Goal: Information Seeking & Learning: Learn about a topic

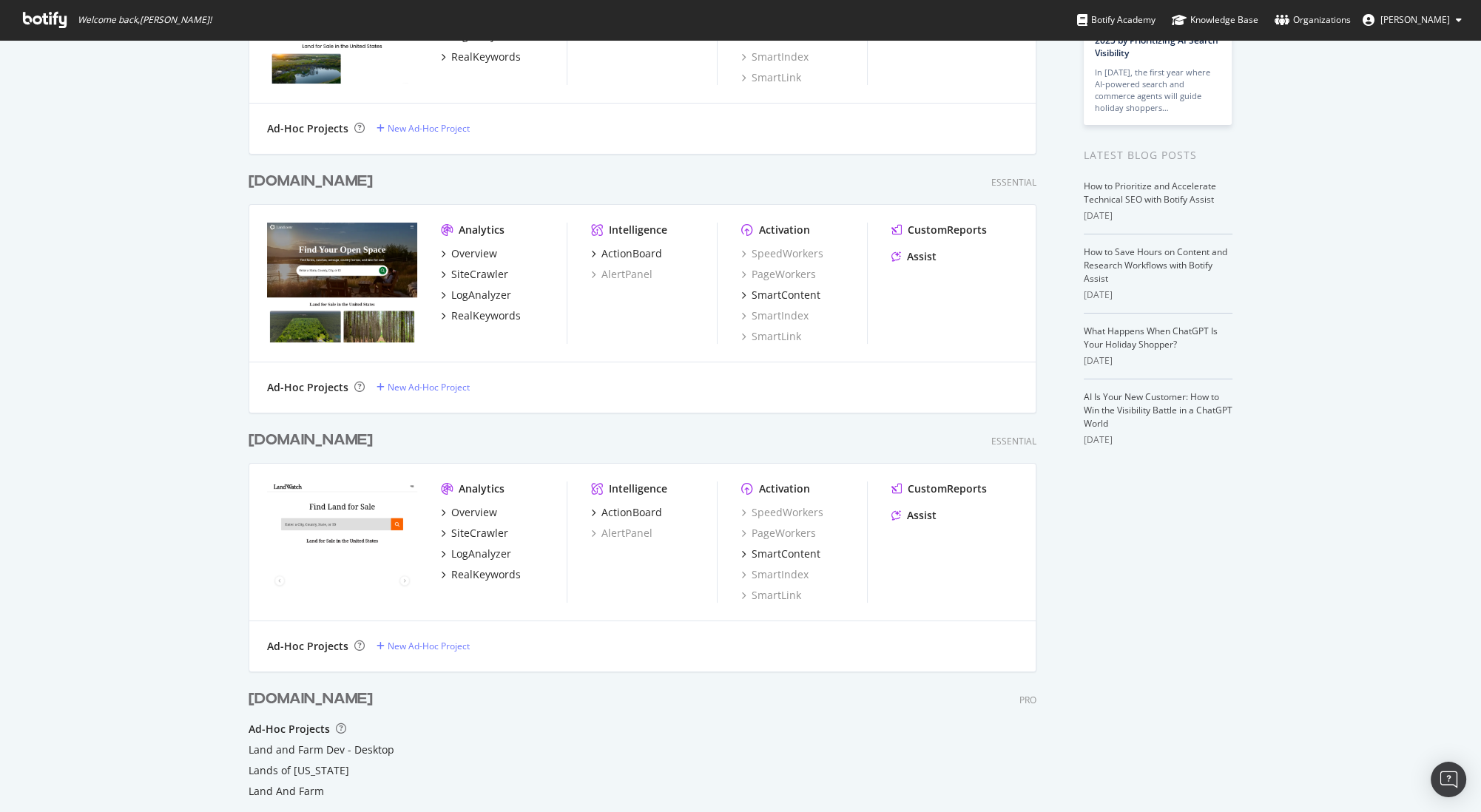
scroll to position [233, 0]
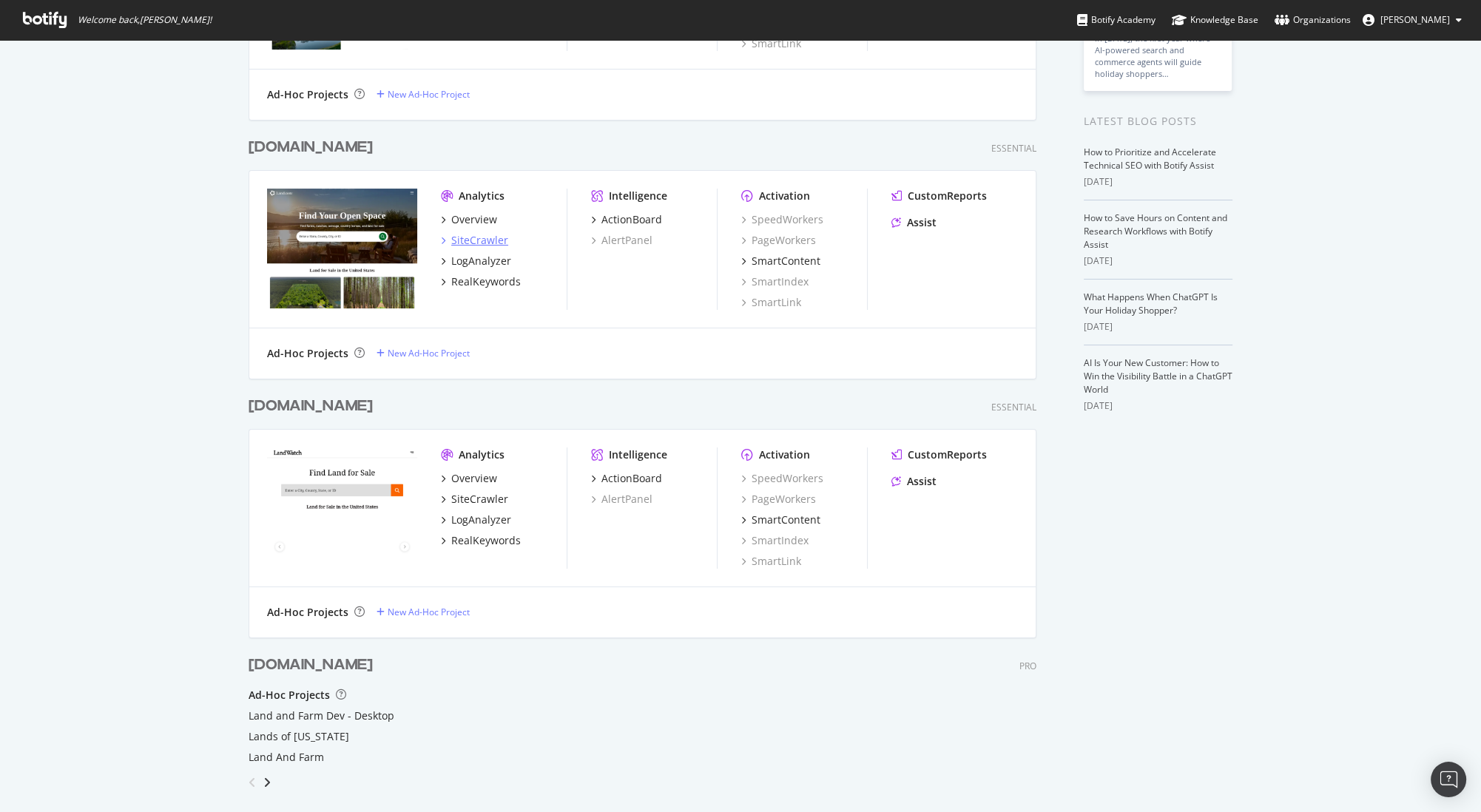
click at [486, 237] on div "SiteCrawler" at bounding box center [480, 240] width 57 height 15
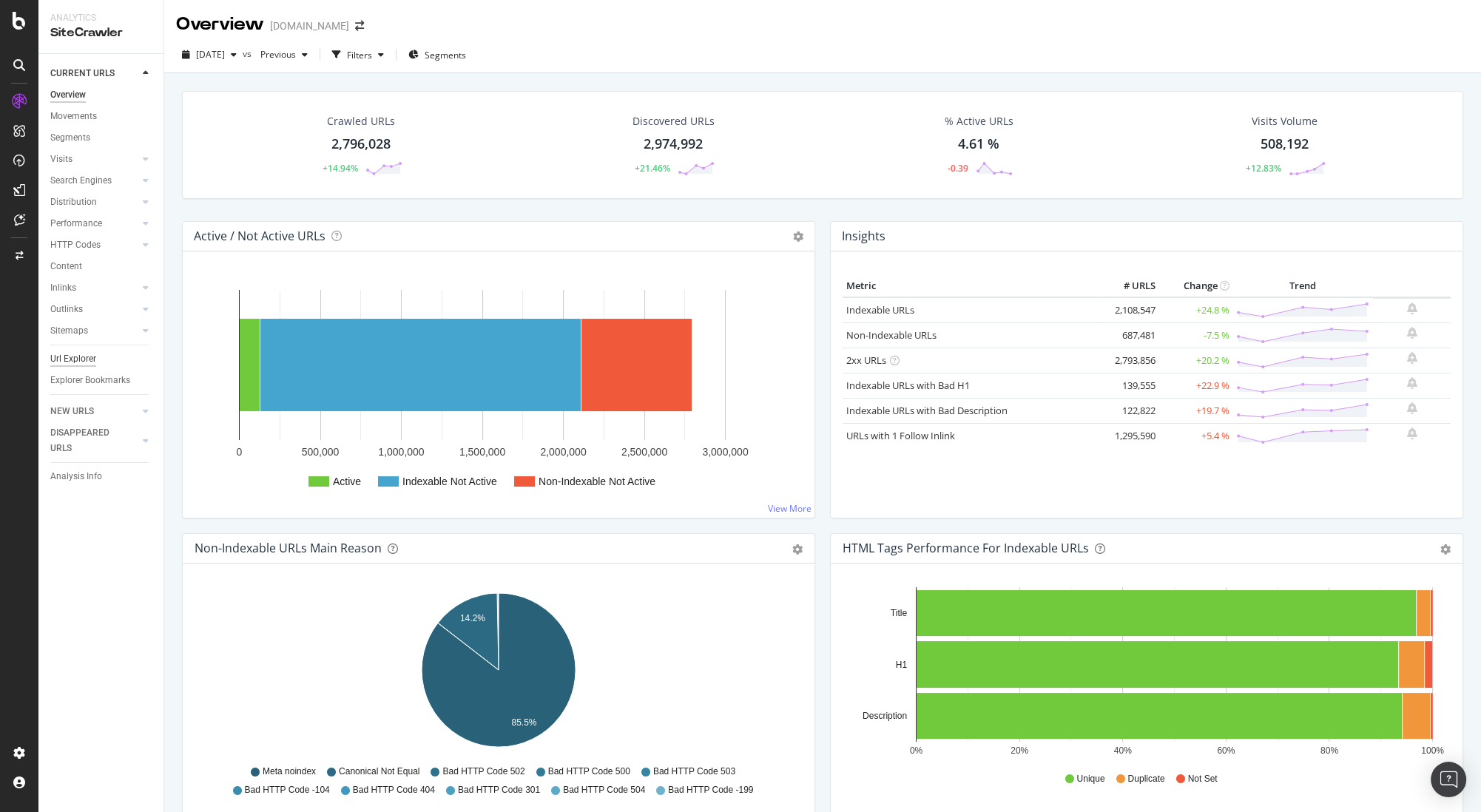
click at [84, 357] on div "Url Explorer" at bounding box center [73, 359] width 46 height 16
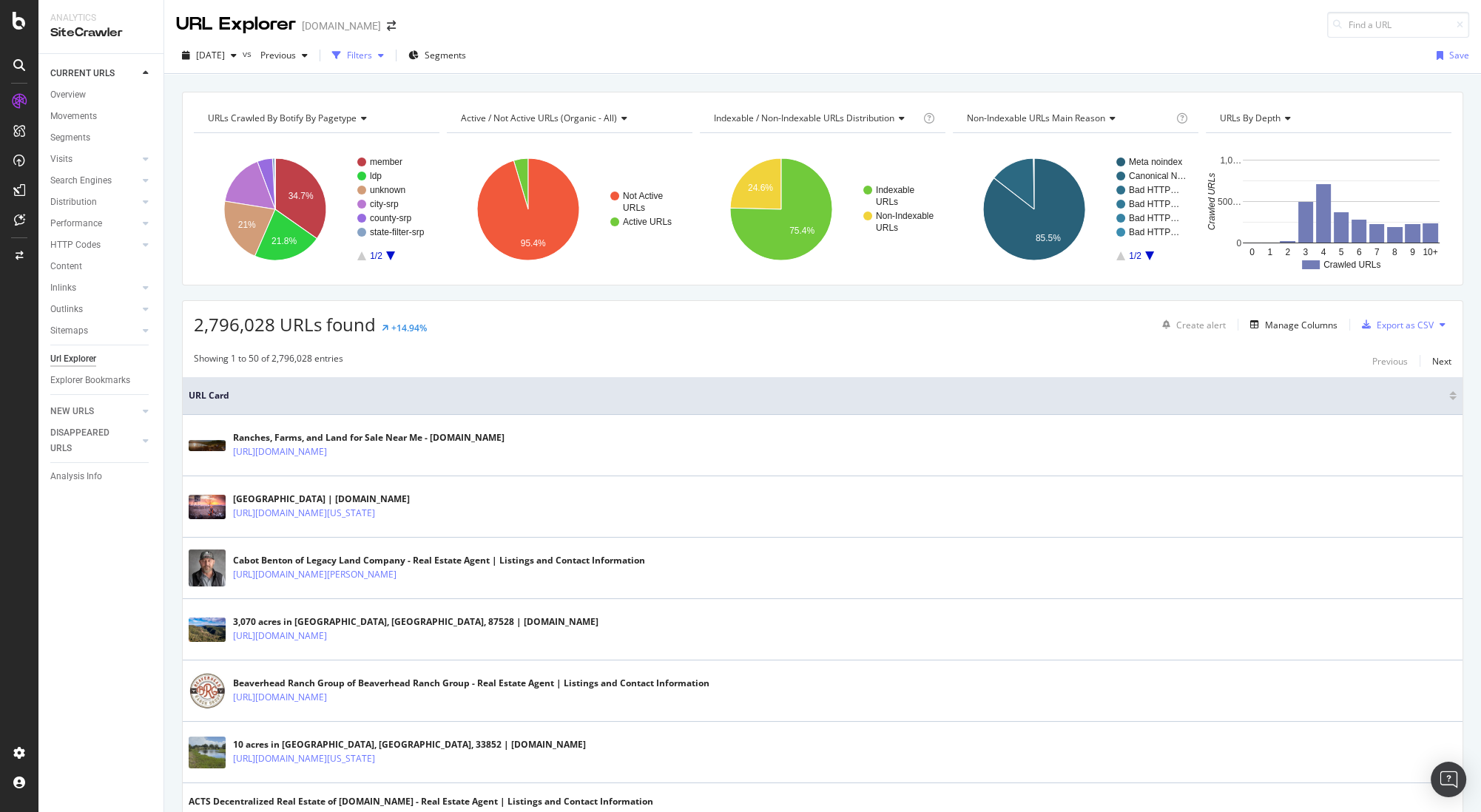
click at [372, 58] on div "Filters" at bounding box center [359, 55] width 25 height 13
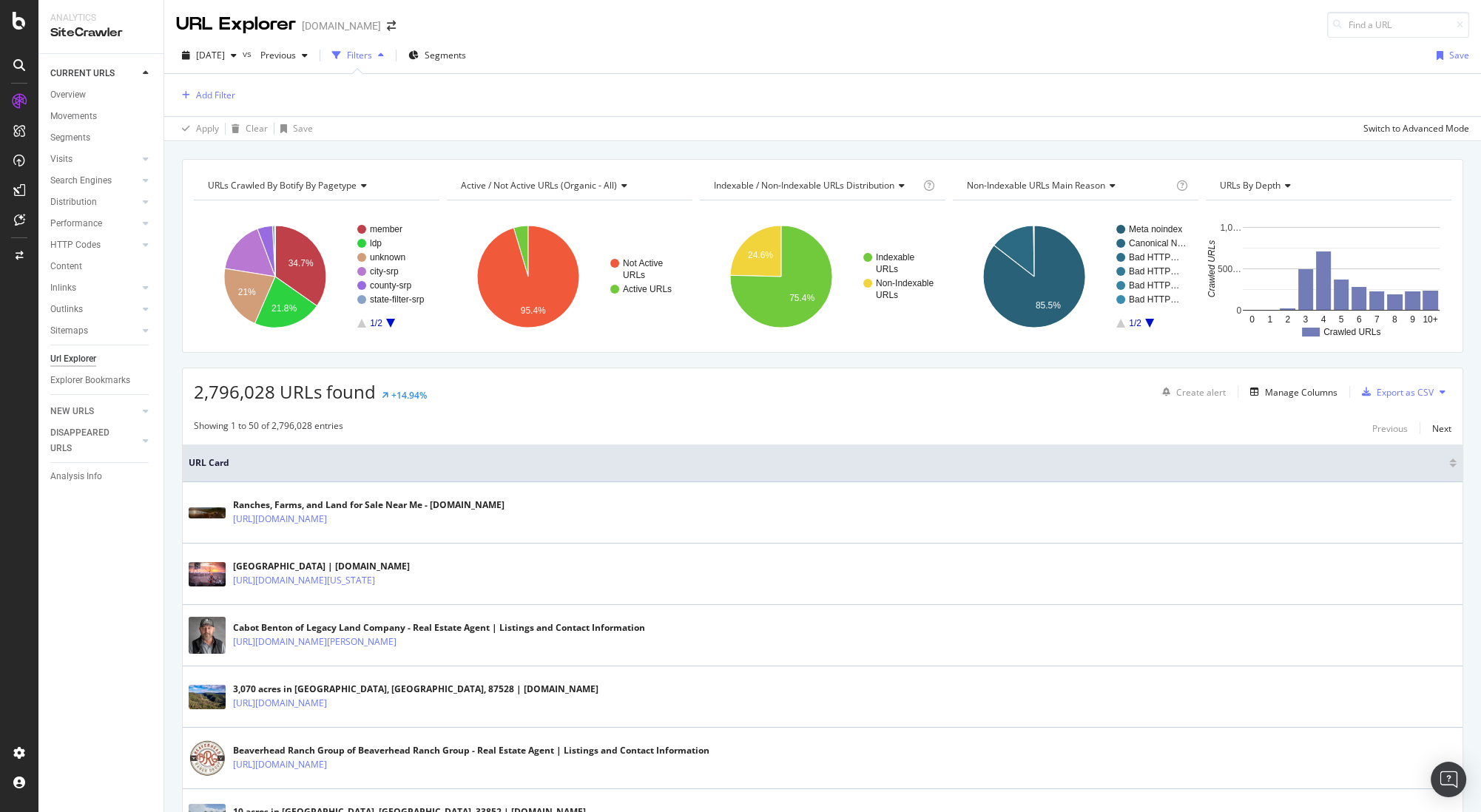
scroll to position [3, 0]
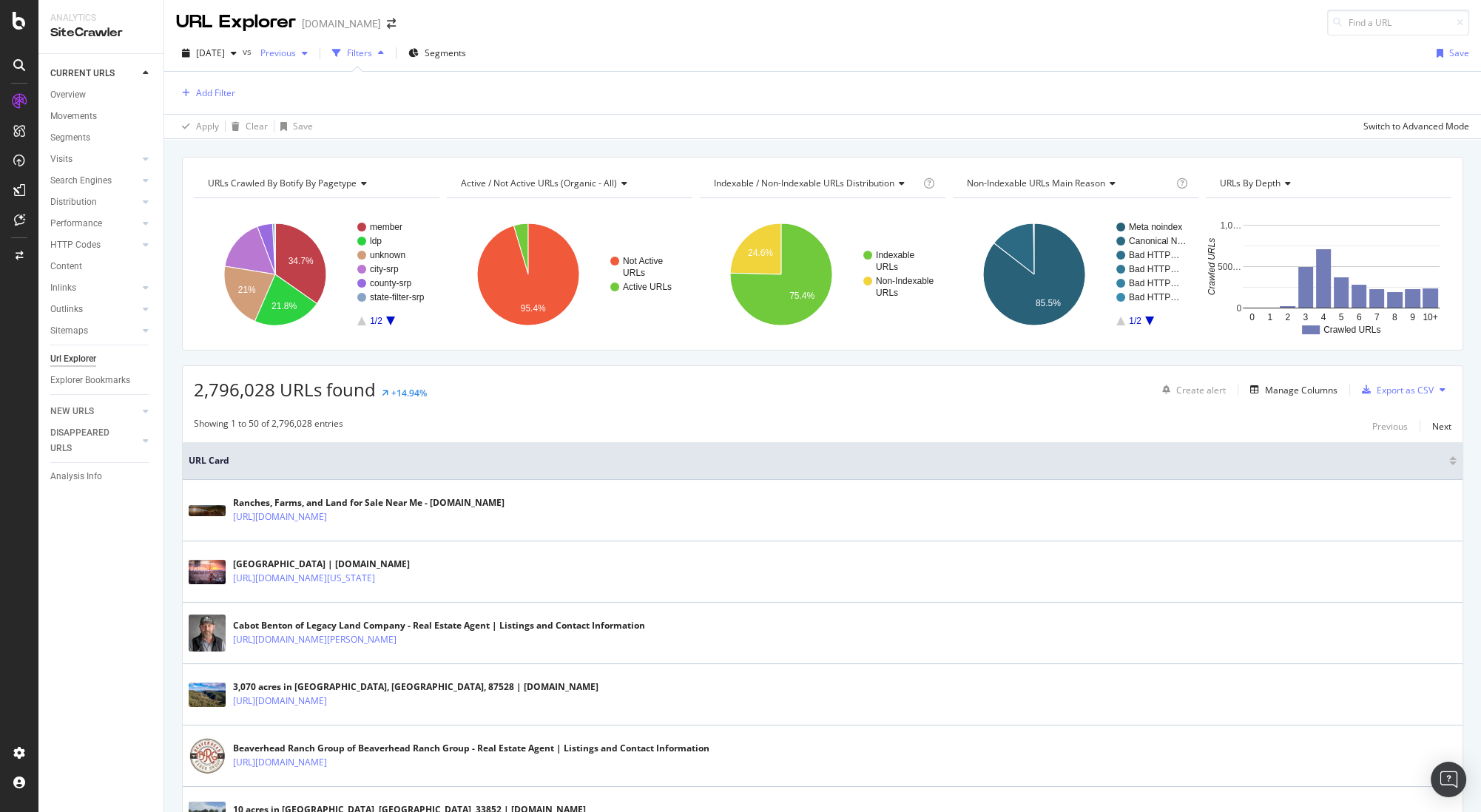
click at [296, 51] on span "Previous" at bounding box center [275, 53] width 42 height 13
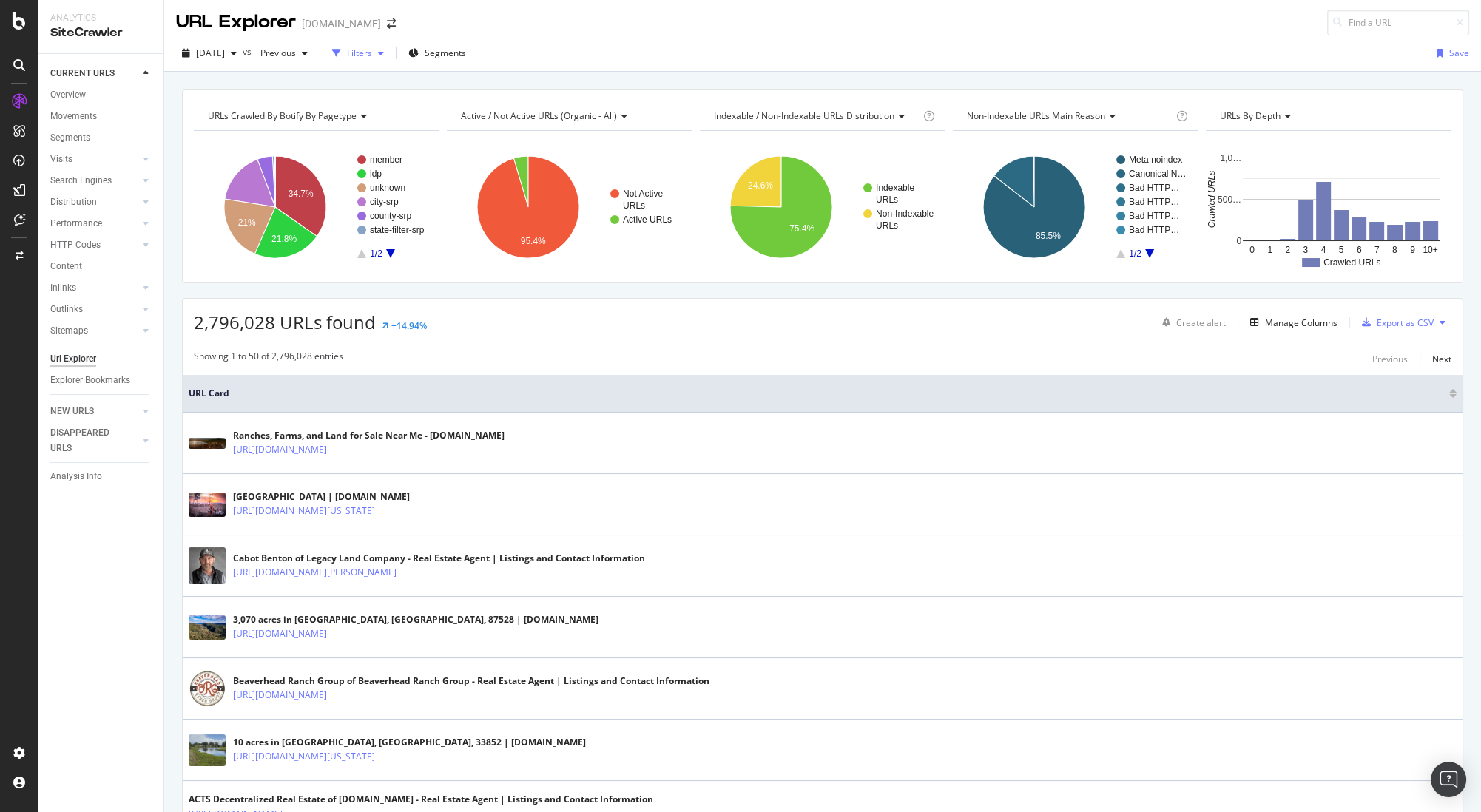
click at [372, 53] on div "Filters" at bounding box center [359, 53] width 25 height 13
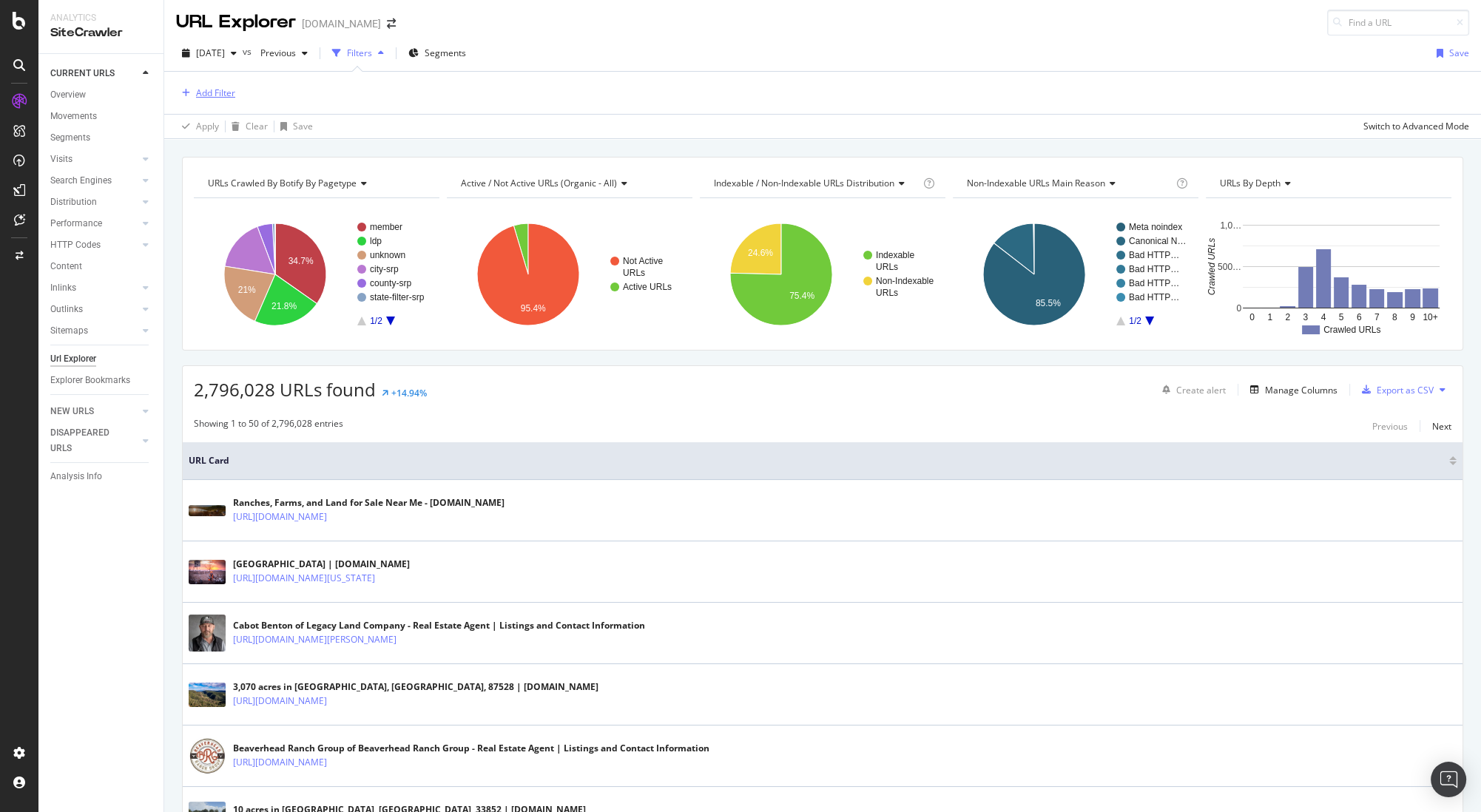
click at [219, 95] on div "Add Filter" at bounding box center [215, 93] width 39 height 13
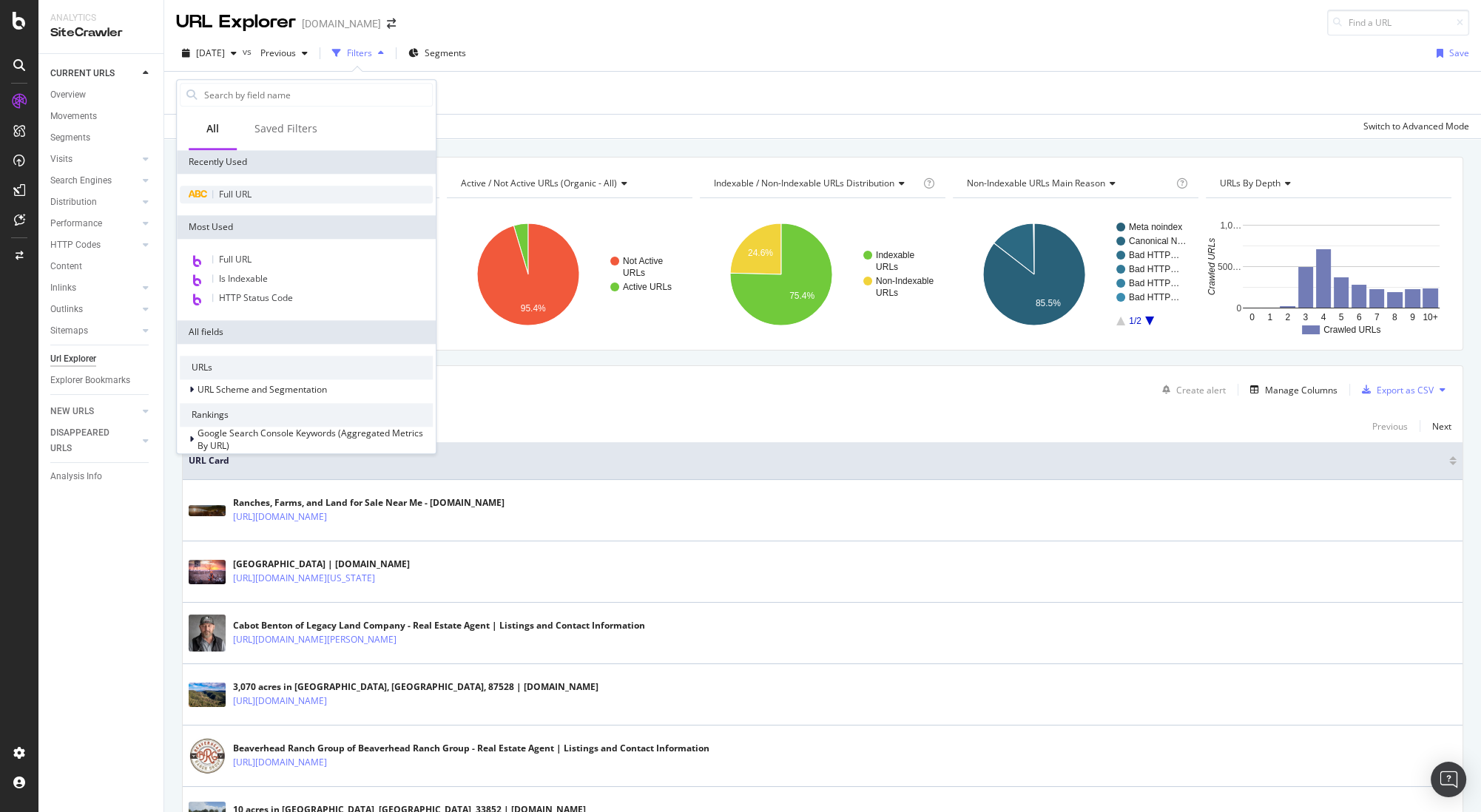
click at [237, 204] on div "Full URL" at bounding box center [306, 194] width 259 height 42
click at [237, 188] on span "Full URL" at bounding box center [236, 194] width 33 height 13
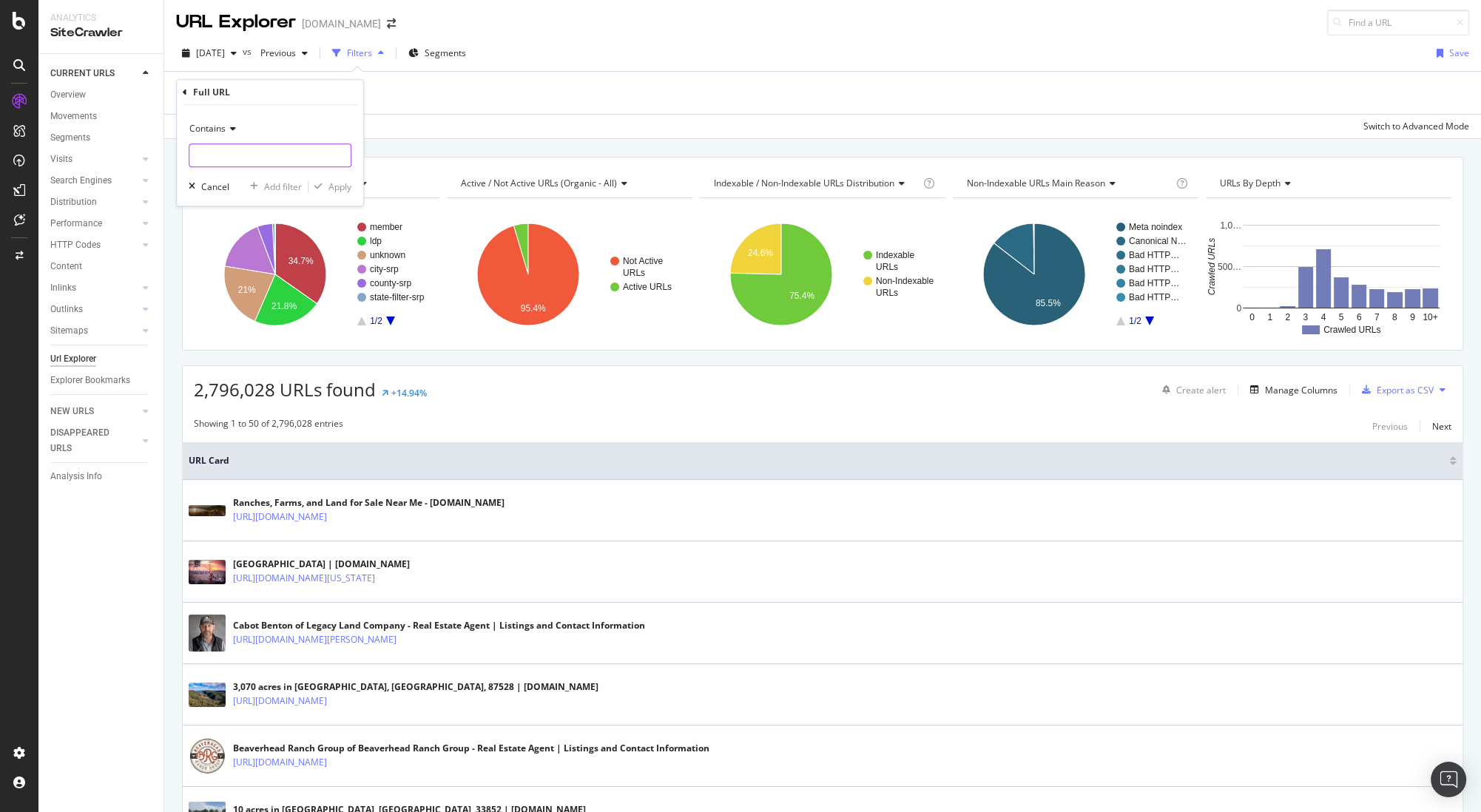
click at [222, 153] on input "text" at bounding box center [270, 155] width 161 height 23
paste input "Lee-County-MS/farms/"
type input "Lee-County-MS/farms/"
click at [335, 182] on div "Apply" at bounding box center [340, 186] width 23 height 13
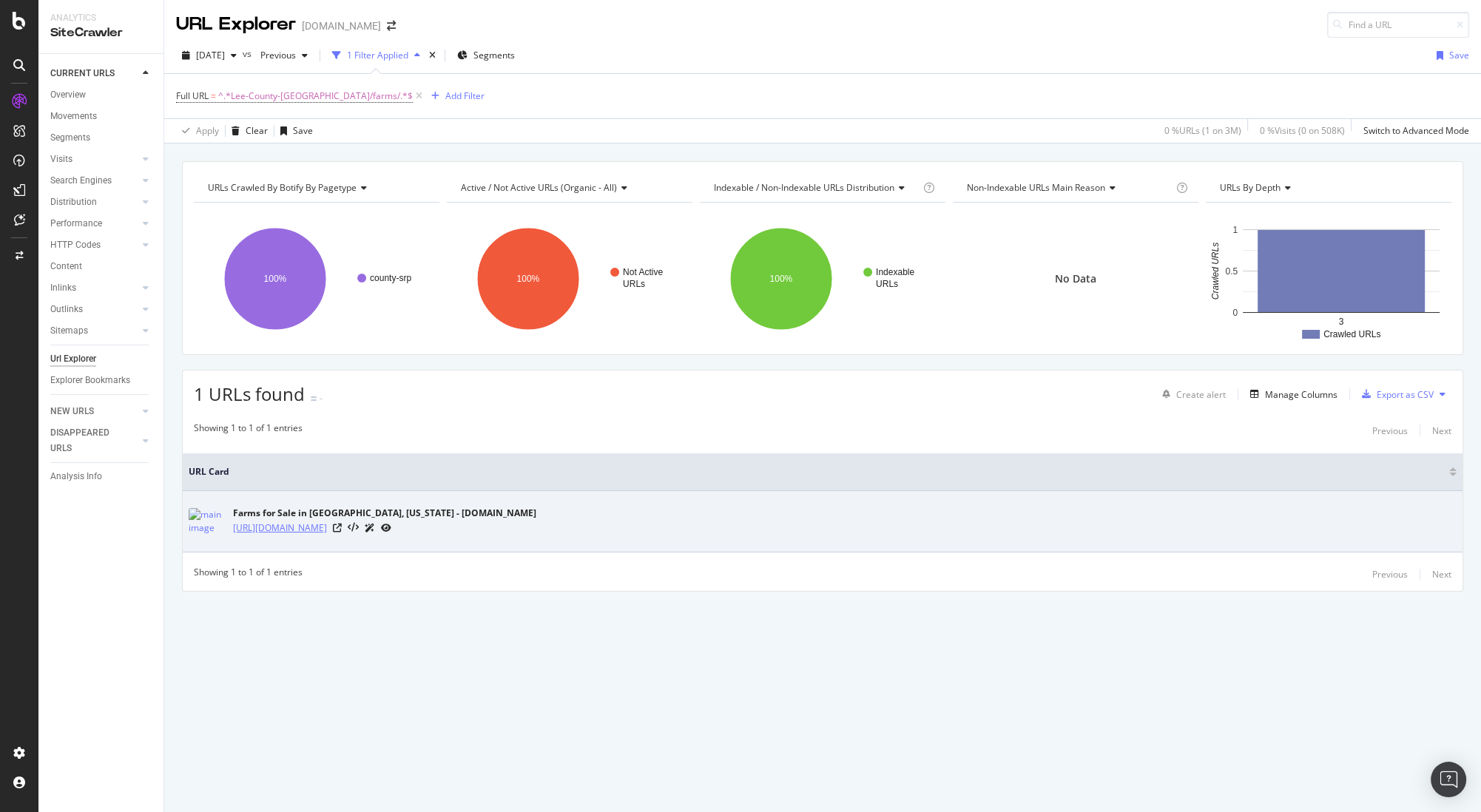
click at [327, 524] on link "https://www.land.com/Lee-County-MS/farms/" at bounding box center [280, 528] width 94 height 15
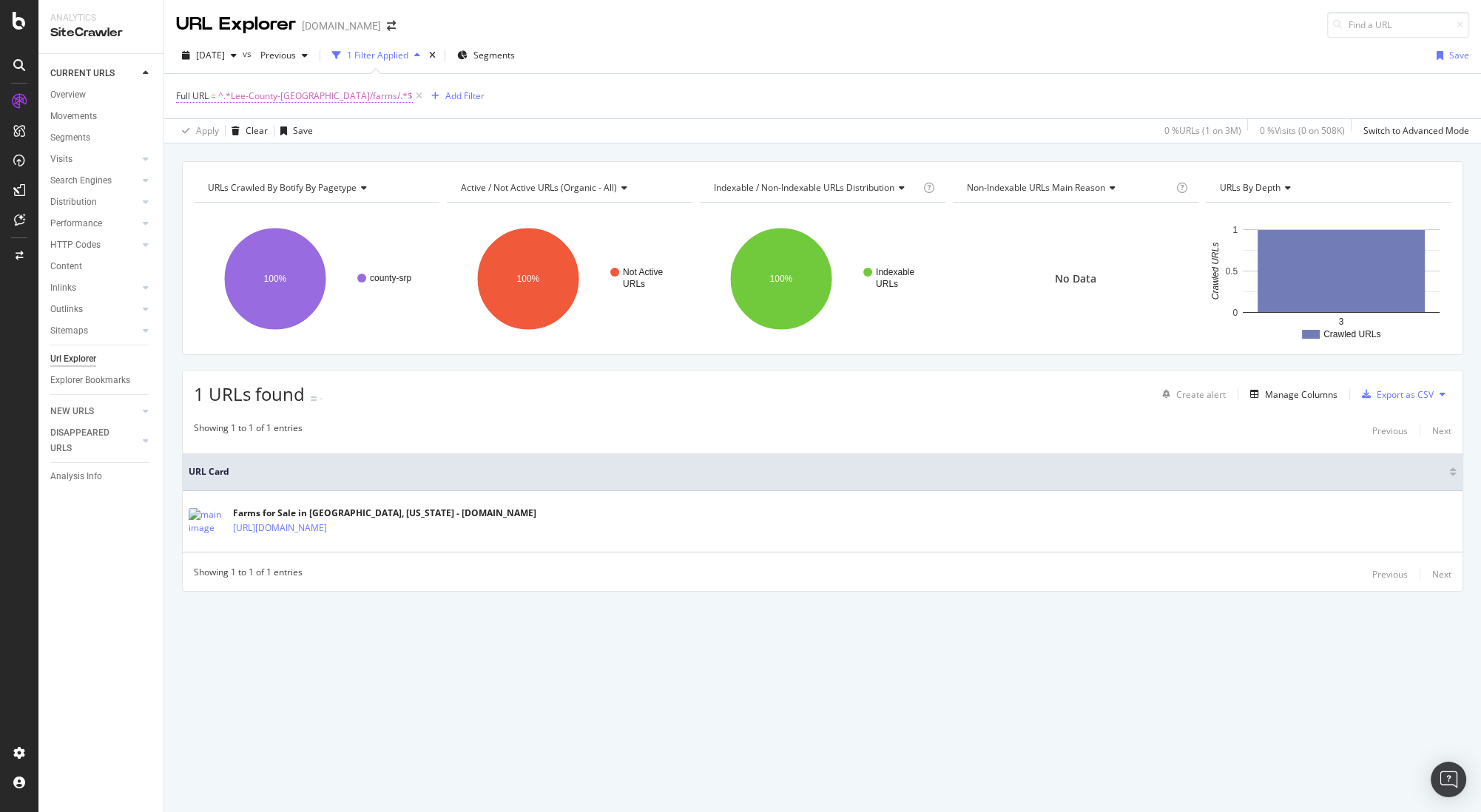
click at [303, 98] on span "^.*Lee-County-MS/farms/.*$" at bounding box center [316, 96] width 194 height 21
click at [300, 156] on input "Lee-County-MS/farms/" at bounding box center [258, 156] width 140 height 23
type input "Lee-County-MS/farms"
click at [327, 186] on div "button" at bounding box center [318, 188] width 20 height 9
click at [298, 96] on span "^.*Lee-County-MS/farms.*$" at bounding box center [314, 96] width 192 height 21
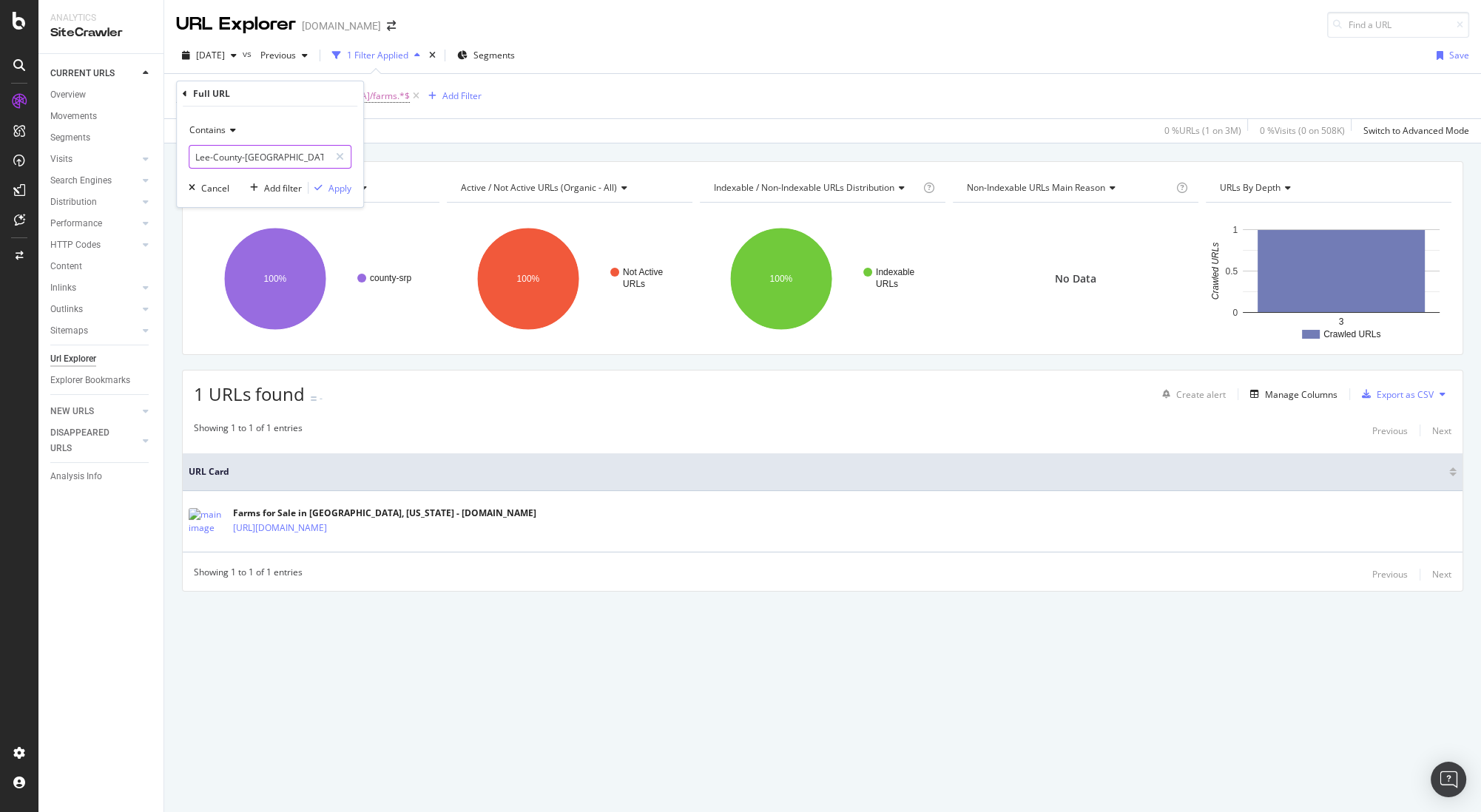
click at [288, 160] on input "Lee-County-MS/farms" at bounding box center [258, 156] width 140 height 23
click at [289, 160] on input "Lee-County-MS/farms" at bounding box center [258, 156] width 140 height 23
click at [288, 160] on input "Lee-County-MS/farms" at bounding box center [258, 156] width 140 height 23
paste input "/Fredericksburg-TX/all-land"
type input "/Fredericksburg-TX/all-land"
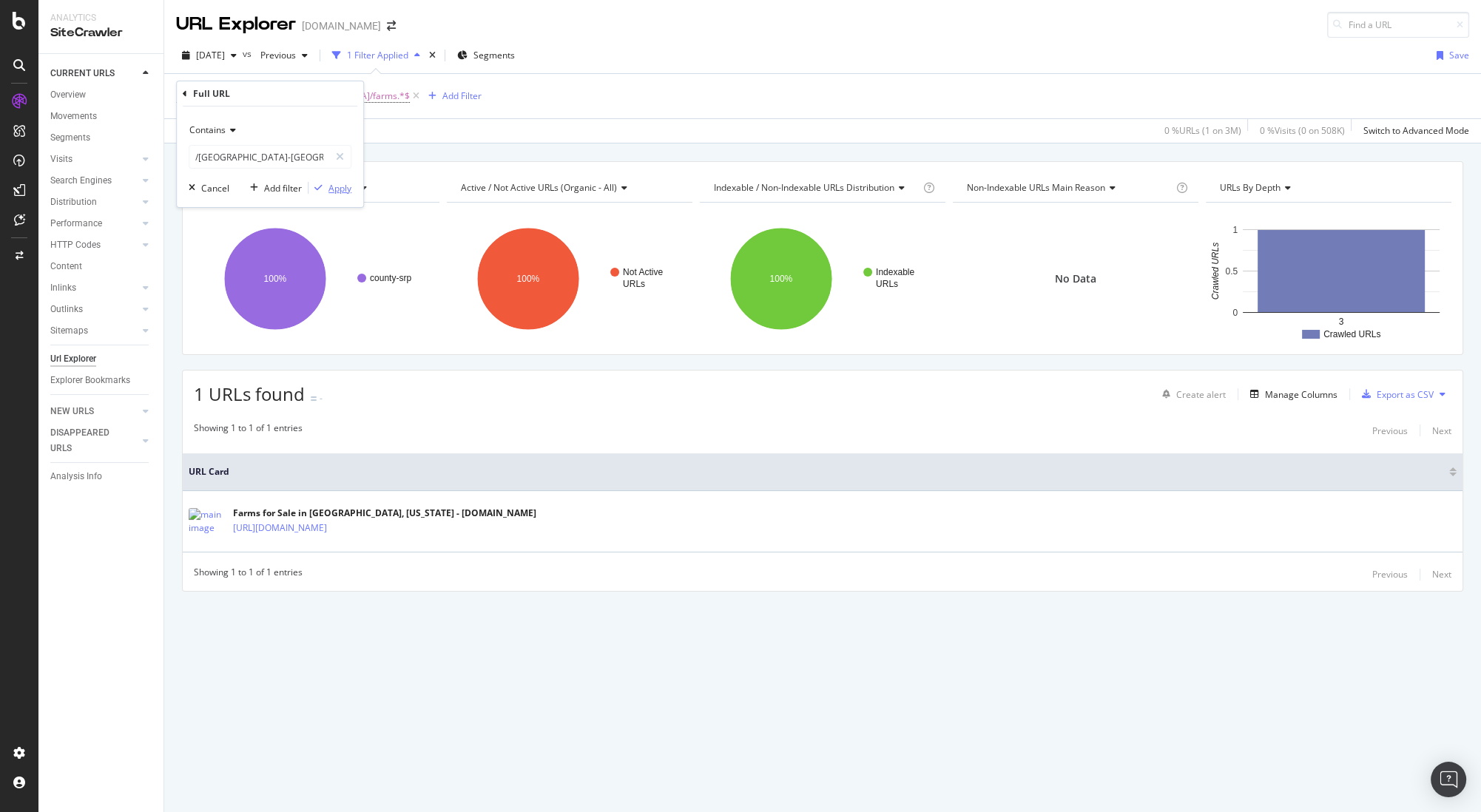
click at [339, 188] on div "Apply" at bounding box center [340, 188] width 23 height 13
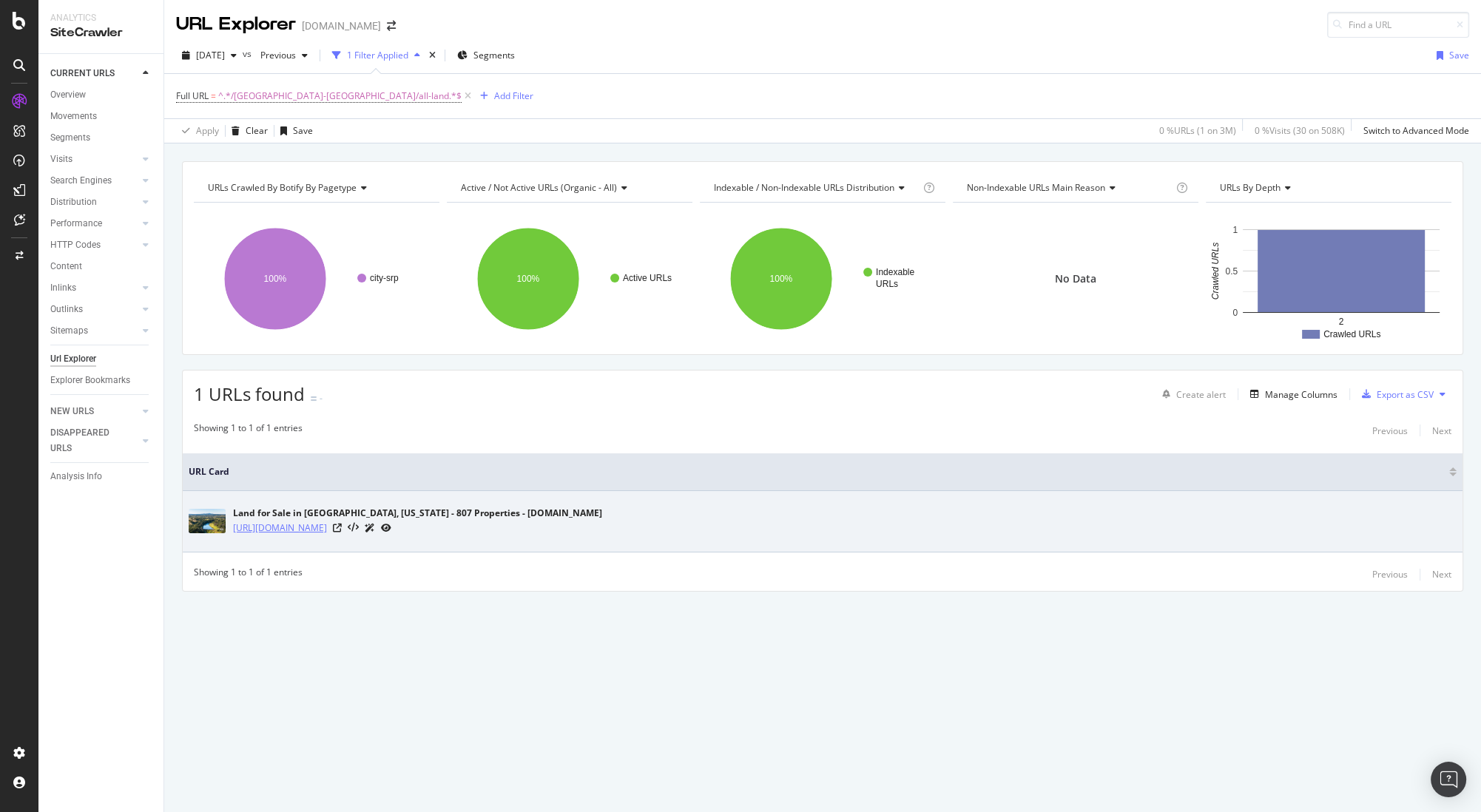
click at [327, 529] on link "https://www.land.com/Fredericksburg-TX/all-land/" at bounding box center [280, 528] width 94 height 15
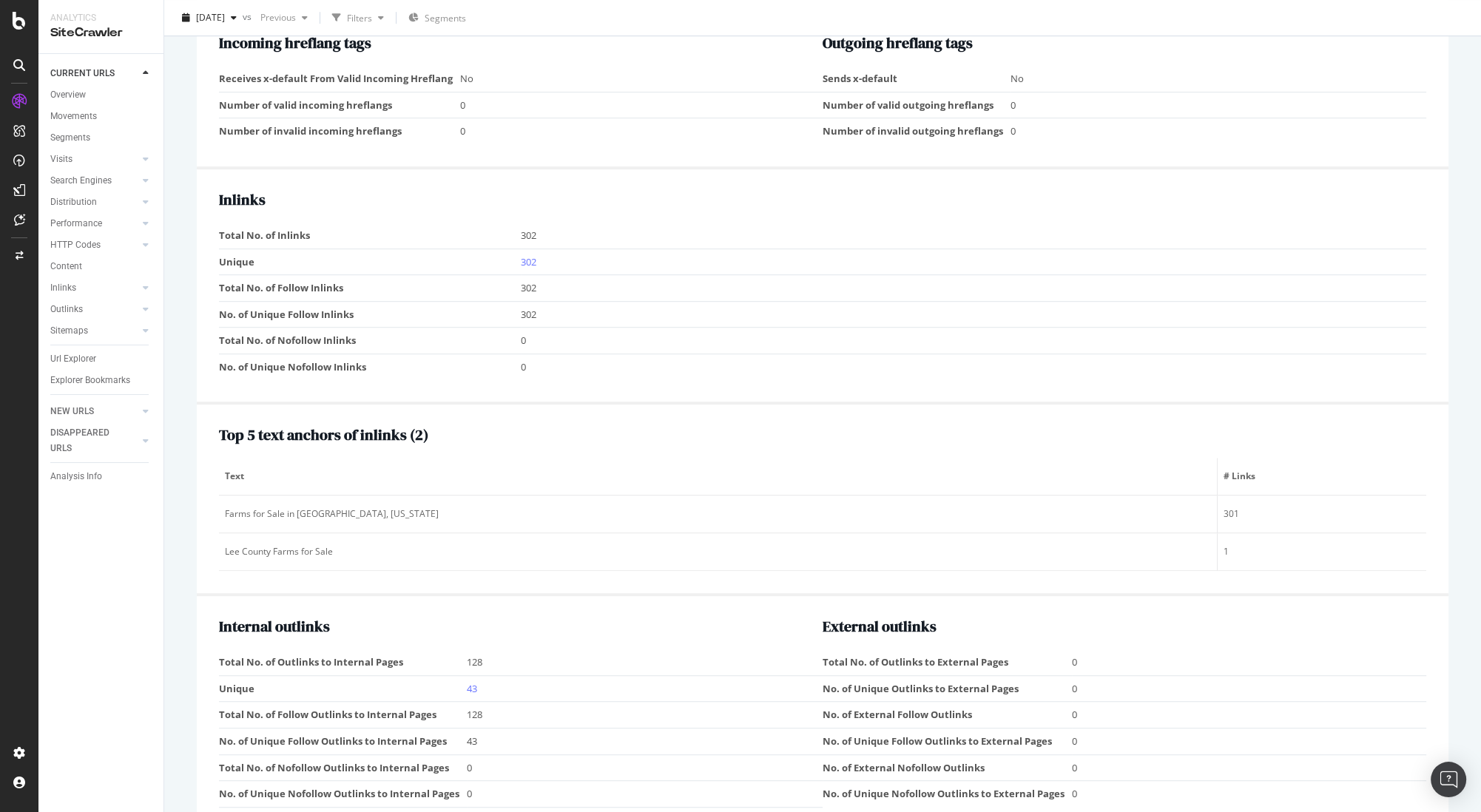
scroll to position [1294, 0]
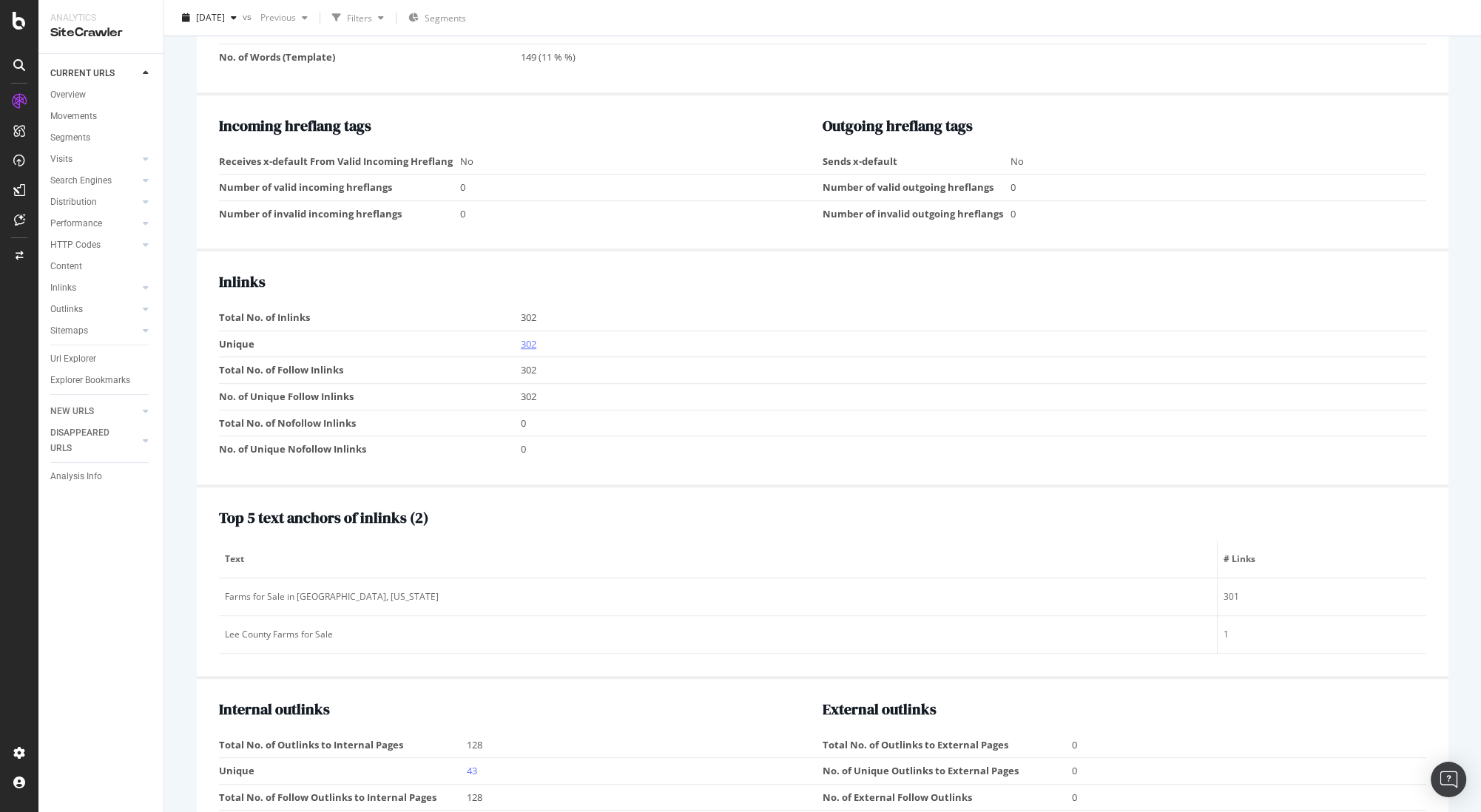
drag, startPoint x: 538, startPoint y: 335, endPoint x: 527, endPoint y: 339, distance: 11.7
click at [538, 335] on td "302" at bounding box center [974, 343] width 905 height 27
click at [527, 339] on link "302" at bounding box center [529, 343] width 16 height 13
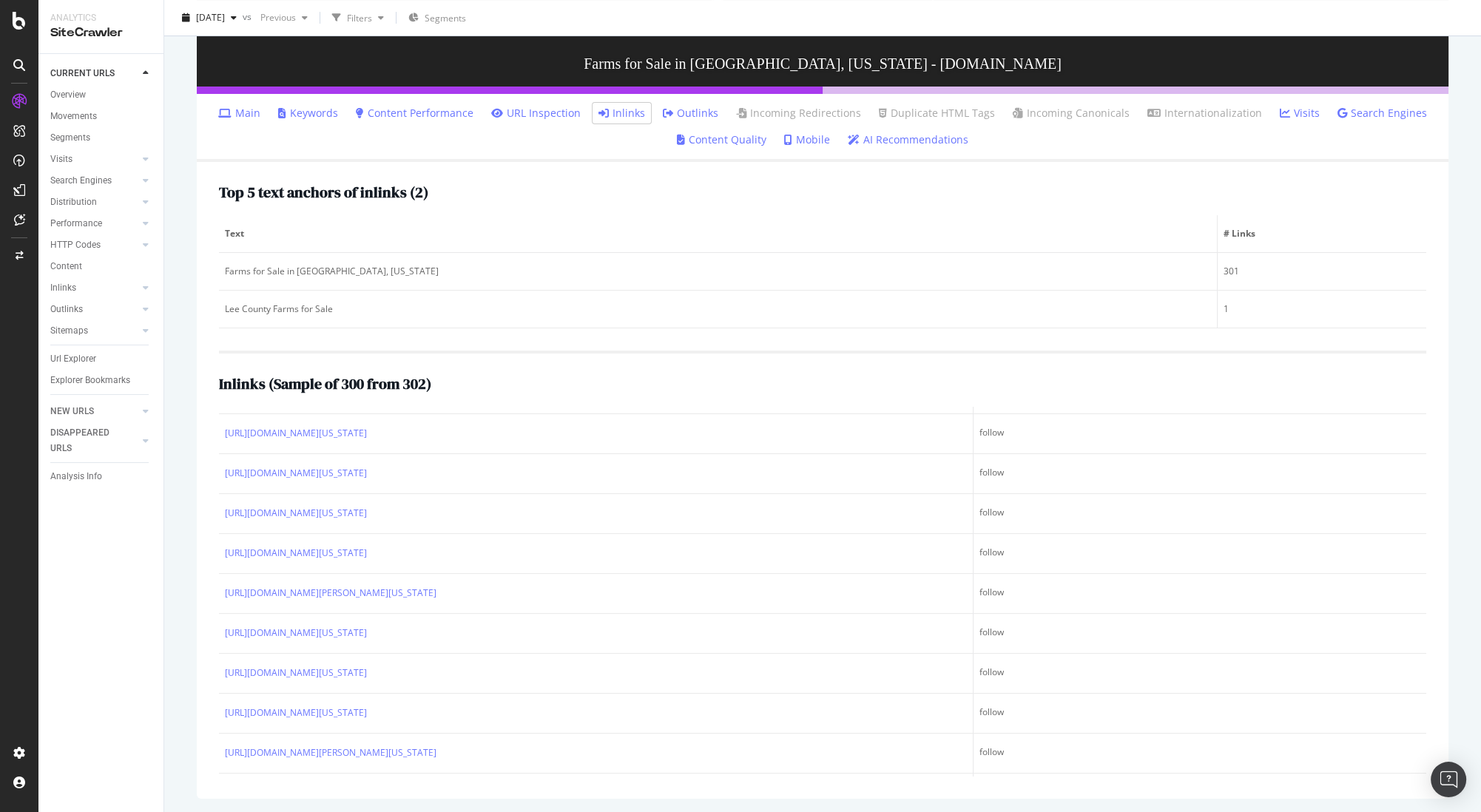
scroll to position [11621, 0]
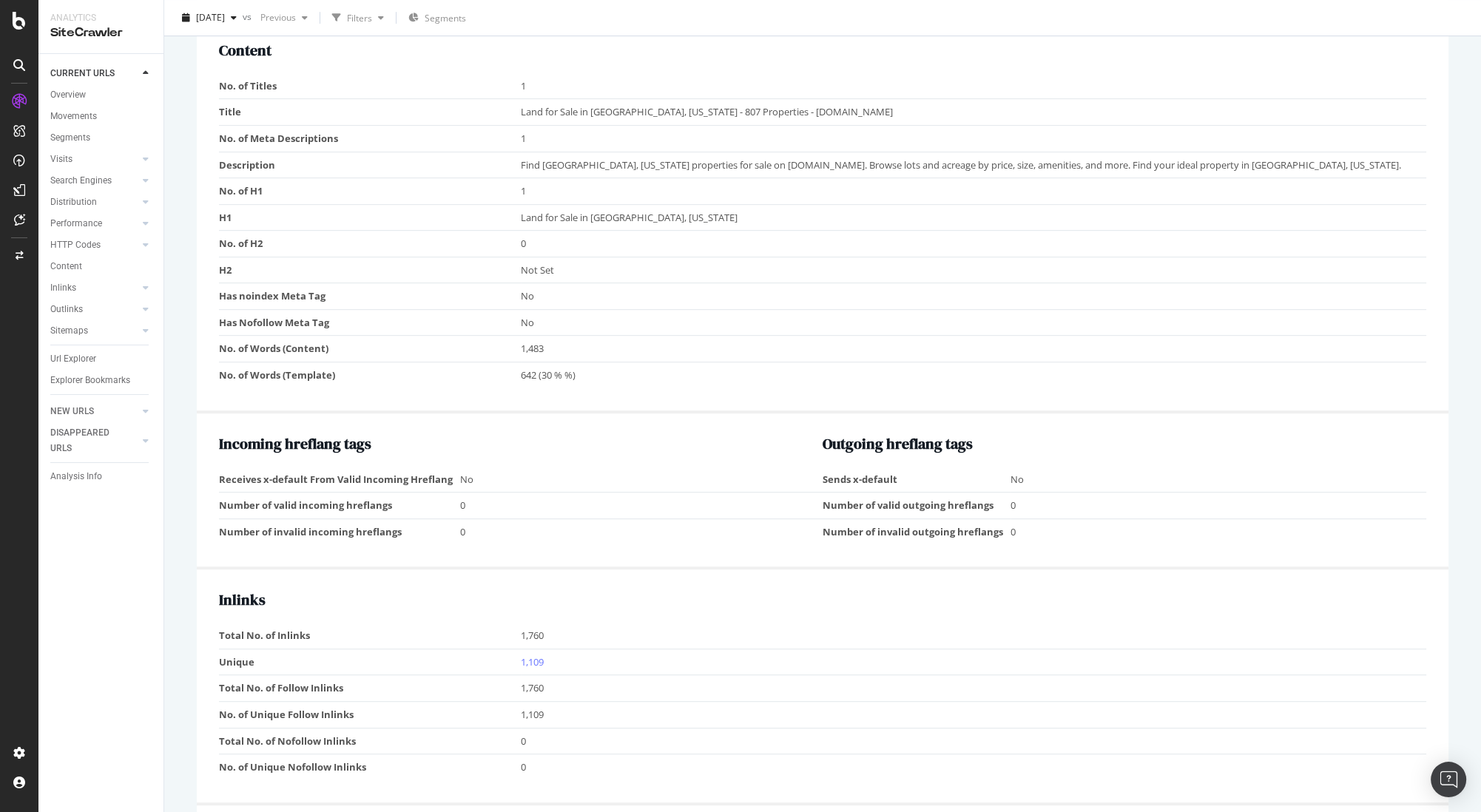
scroll to position [1208, 0]
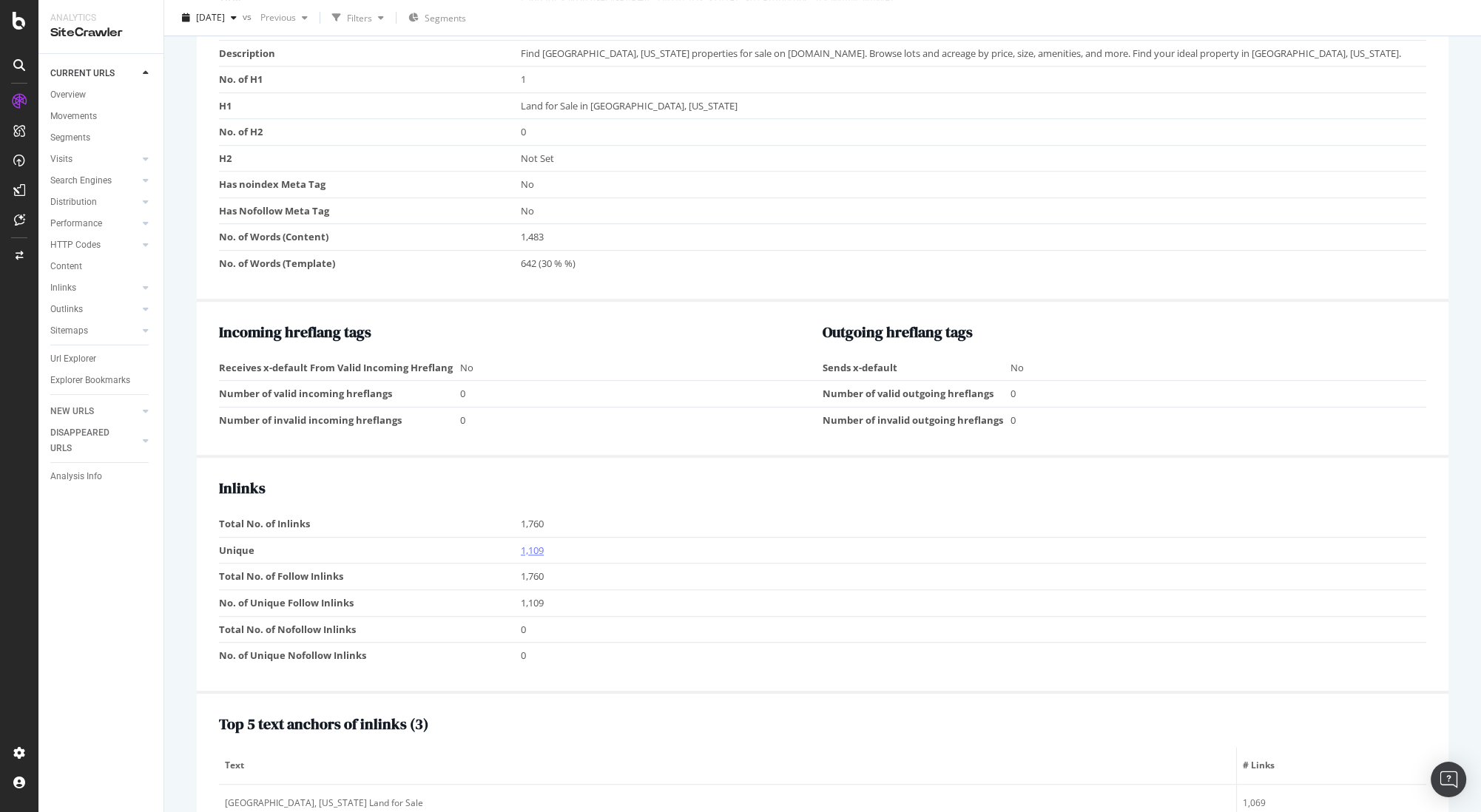
click at [529, 546] on link "1,109" at bounding box center [532, 549] width 23 height 13
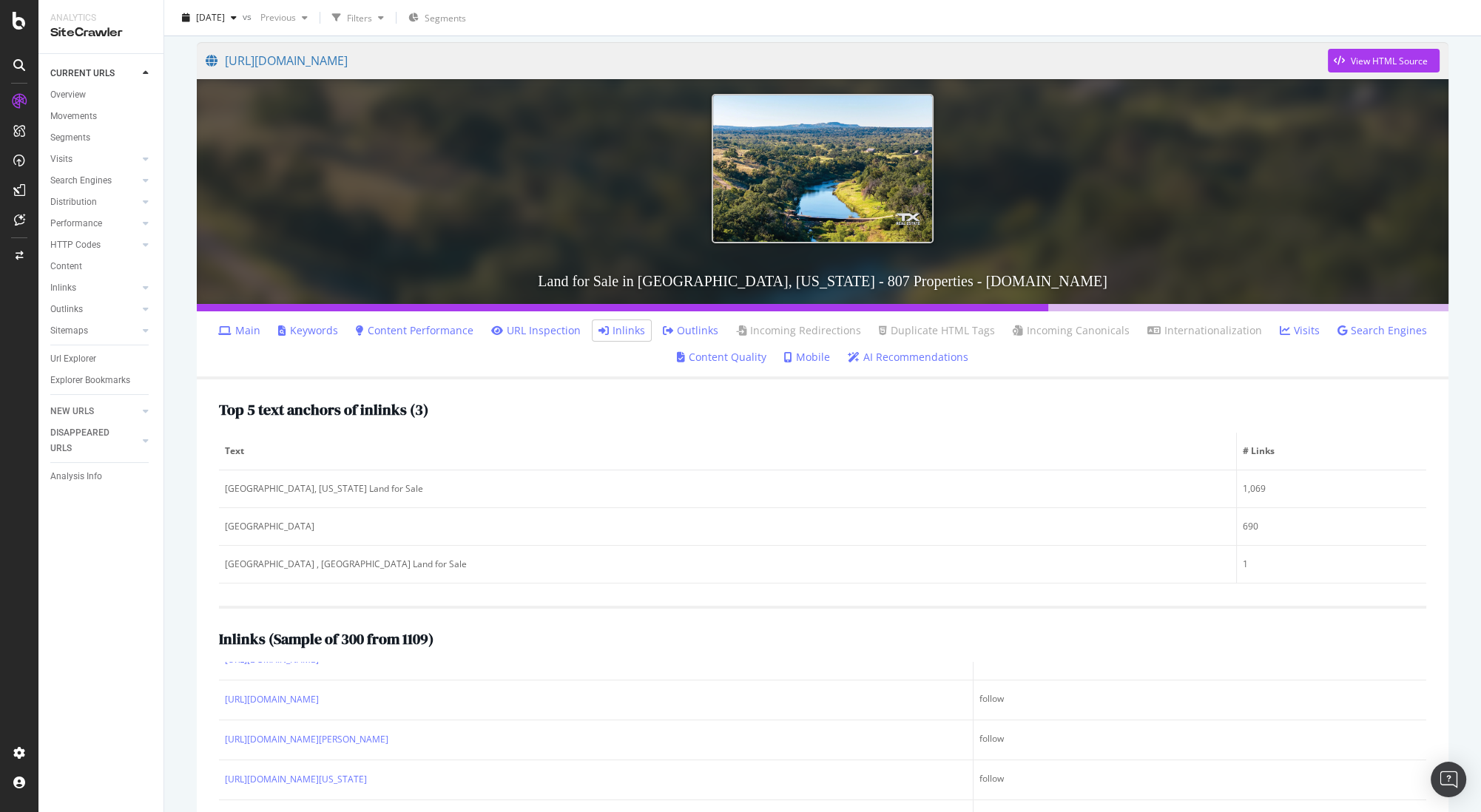
scroll to position [110, 0]
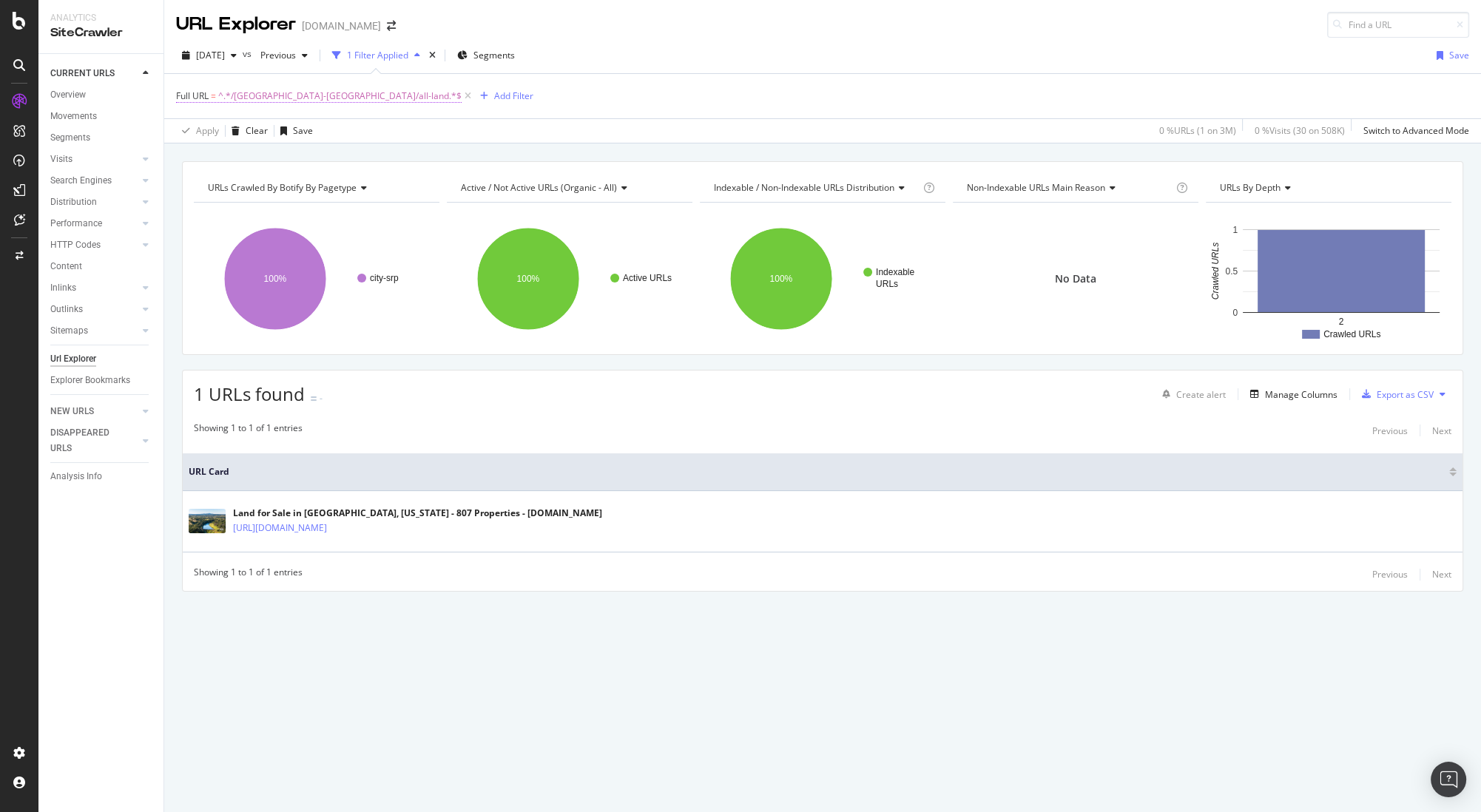
click at [315, 94] on span "^.*/Fredericksburg-TX/all-land.*$" at bounding box center [340, 96] width 244 height 21
drag, startPoint x: 317, startPoint y: 158, endPoint x: 179, endPoint y: 148, distance: 138.4
click at [179, 148] on div "Contains /Fredericksburg-TX/all-land Cancel Add filter Apply" at bounding box center [270, 157] width 186 height 101
type input "/all-land?$"
click at [340, 189] on div "Apply" at bounding box center [340, 188] width 23 height 13
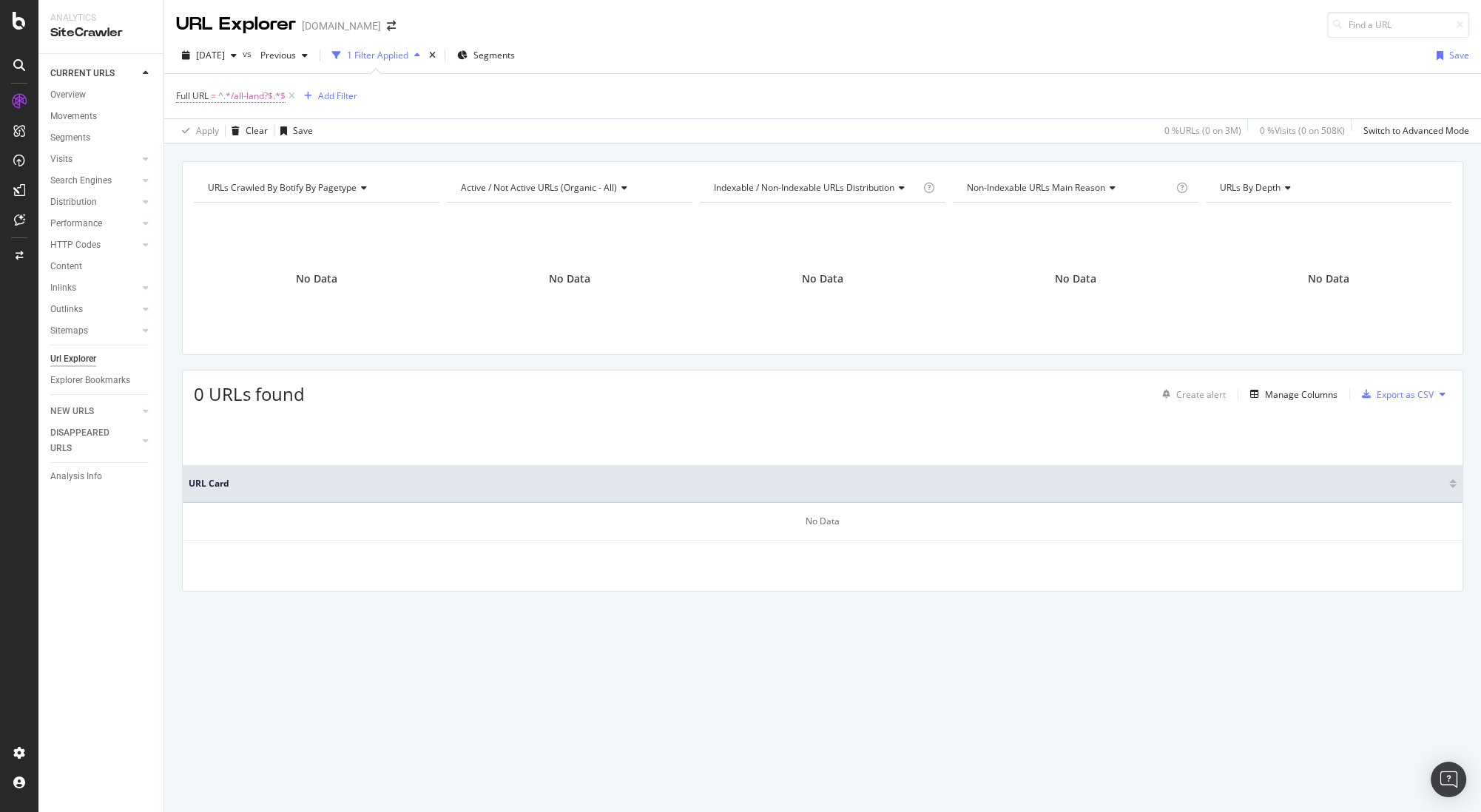
click at [270, 98] on span "^.*/all-land?$.*$" at bounding box center [252, 96] width 68 height 21
click at [259, 159] on input "/all-land?$" at bounding box center [258, 156] width 140 height 23
click at [284, 157] on input "/all-land?$" at bounding box center [258, 156] width 140 height 23
type input "/all-land"
click at [335, 184] on div "Apply" at bounding box center [340, 188] width 23 height 13
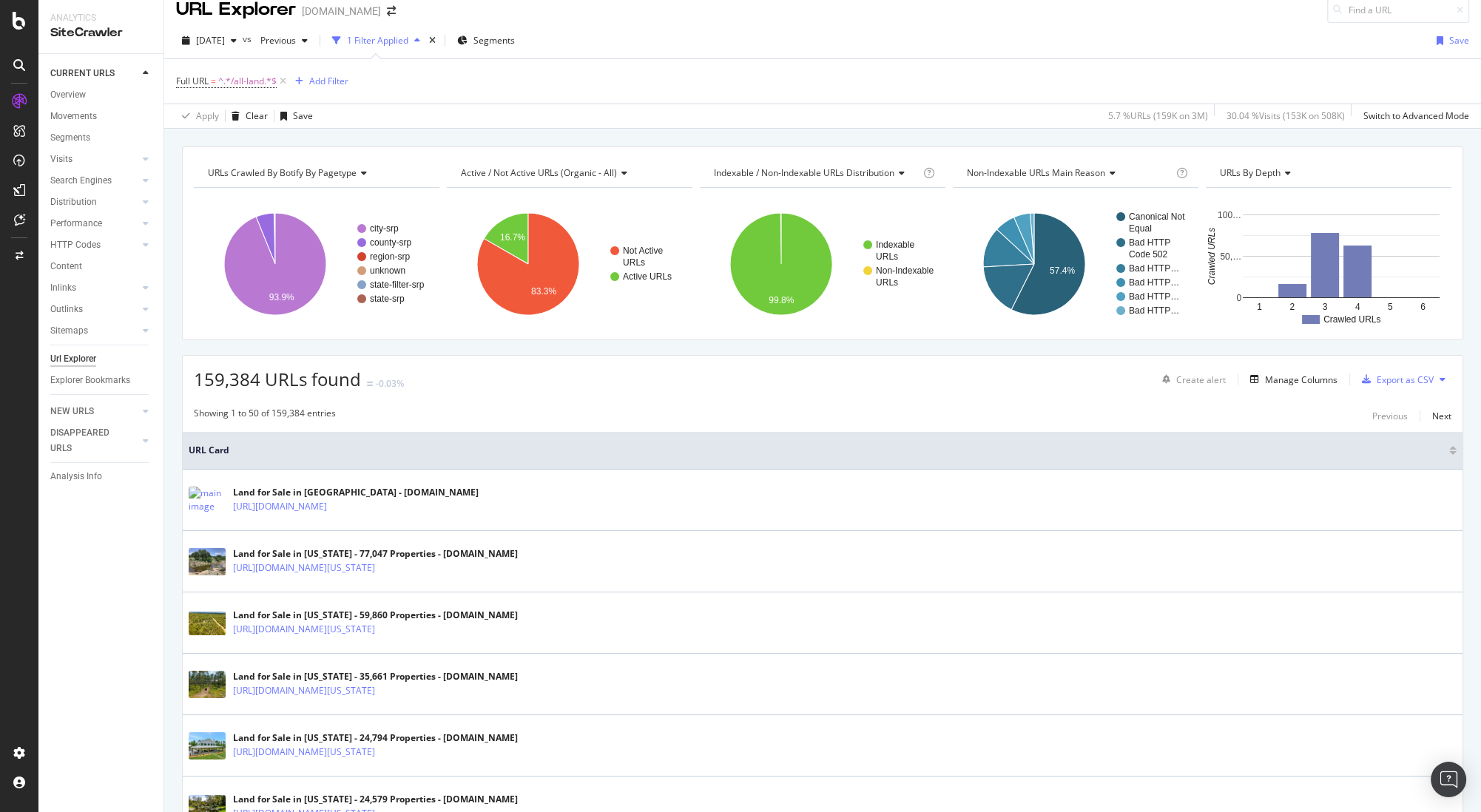
scroll to position [13, 0]
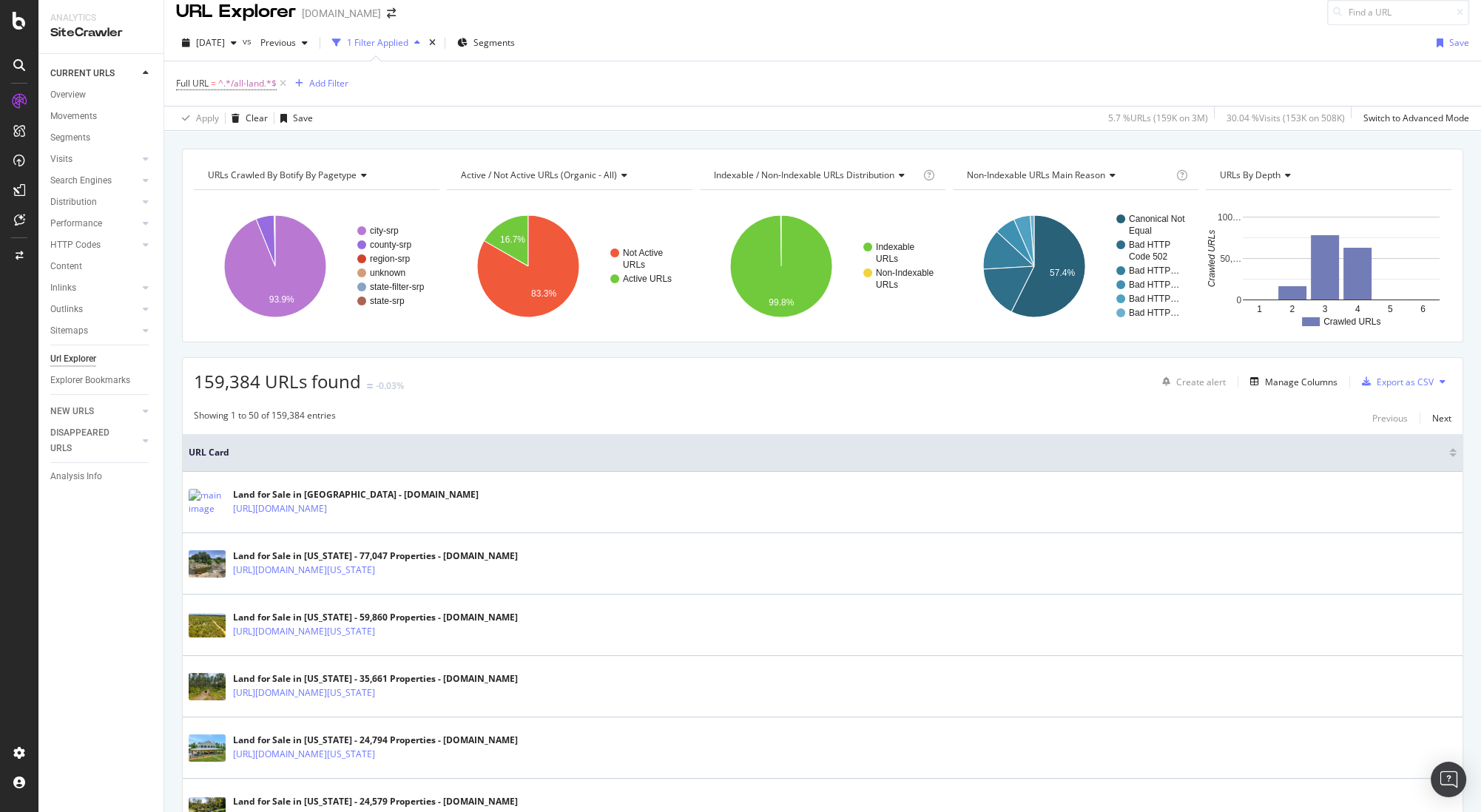
click at [1455, 456] on div at bounding box center [1452, 455] width 8 height 3
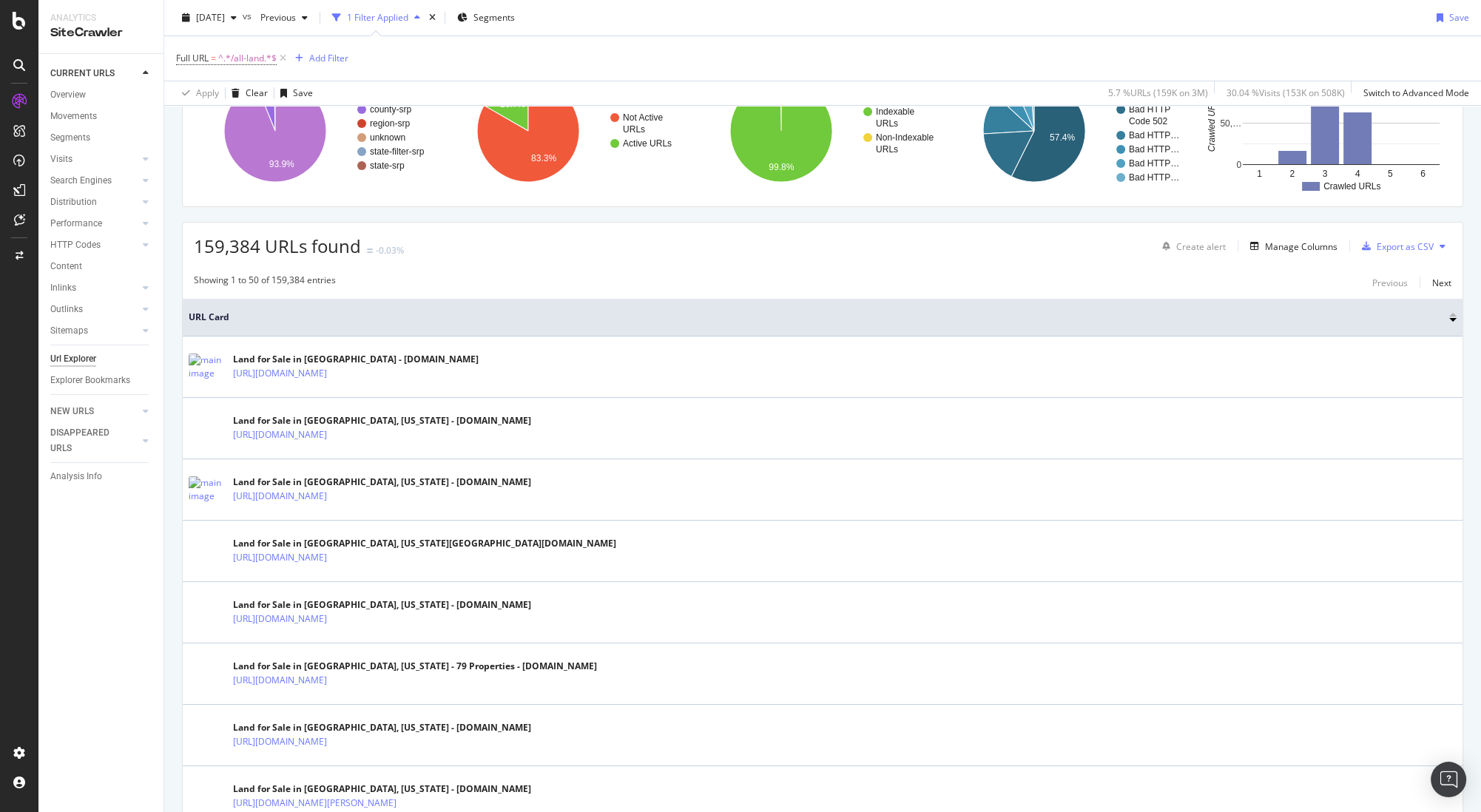
scroll to position [145, 0]
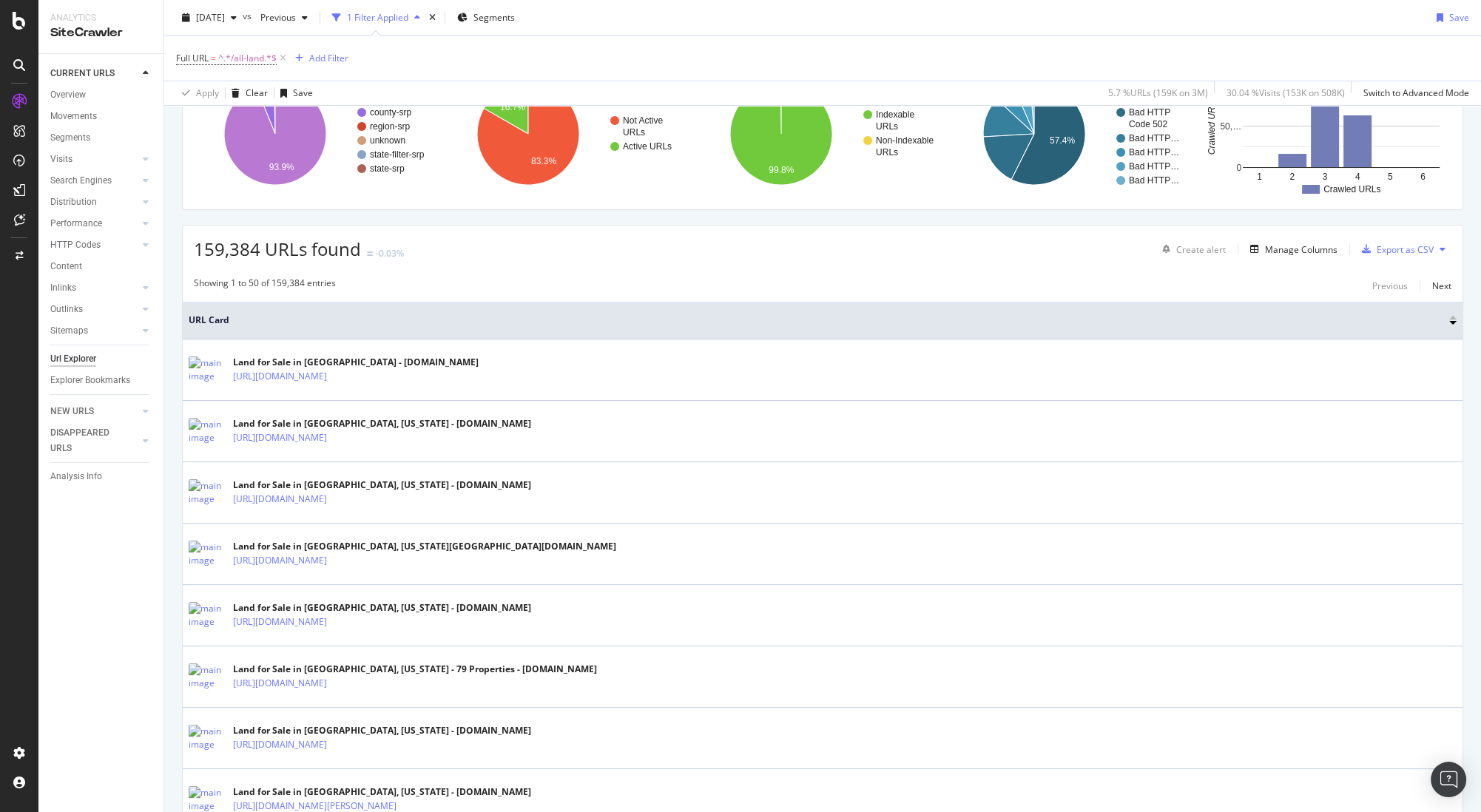
click at [1453, 315] on div at bounding box center [1452, 317] width 8 height 3
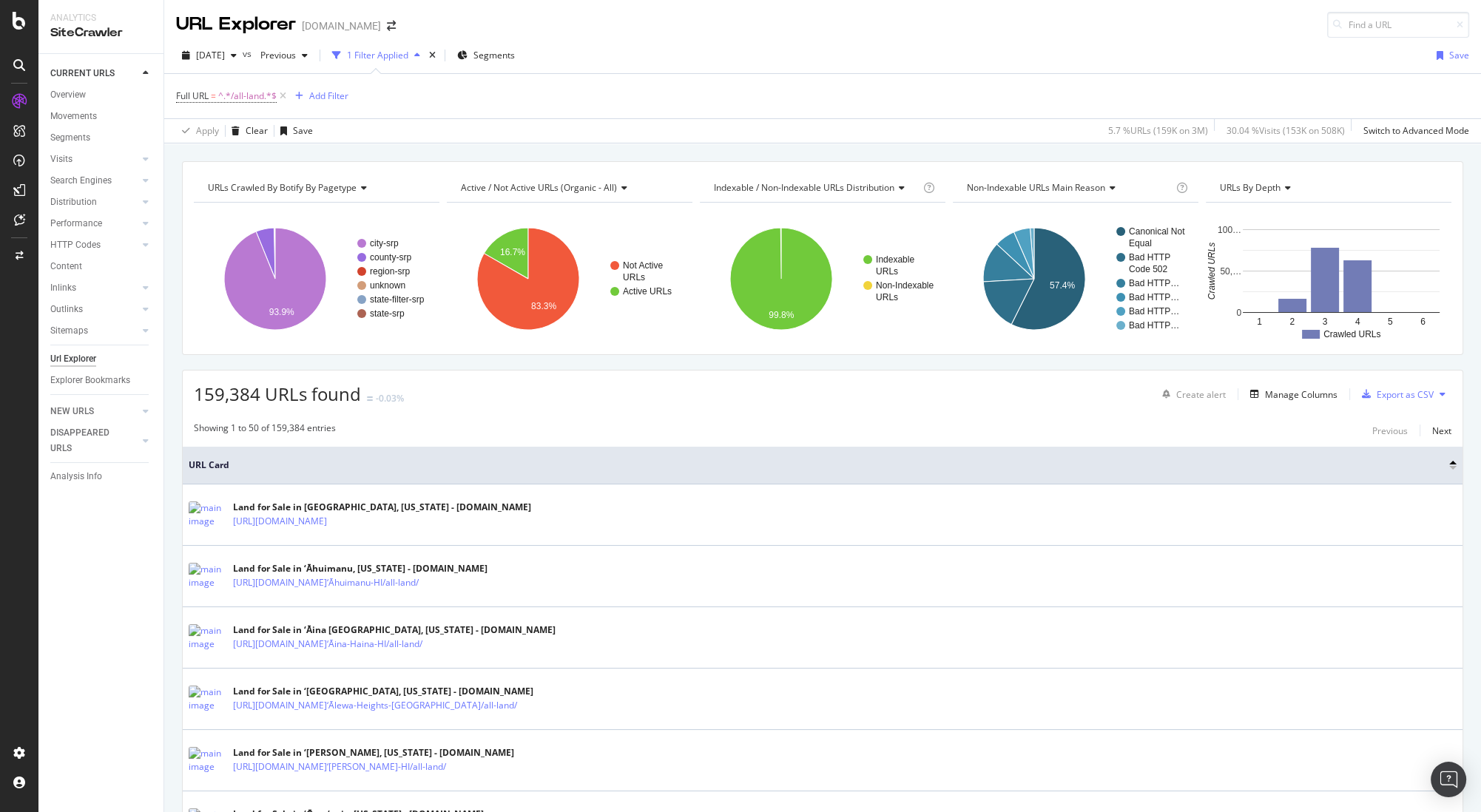
click at [284, 97] on icon at bounding box center [283, 95] width 13 height 15
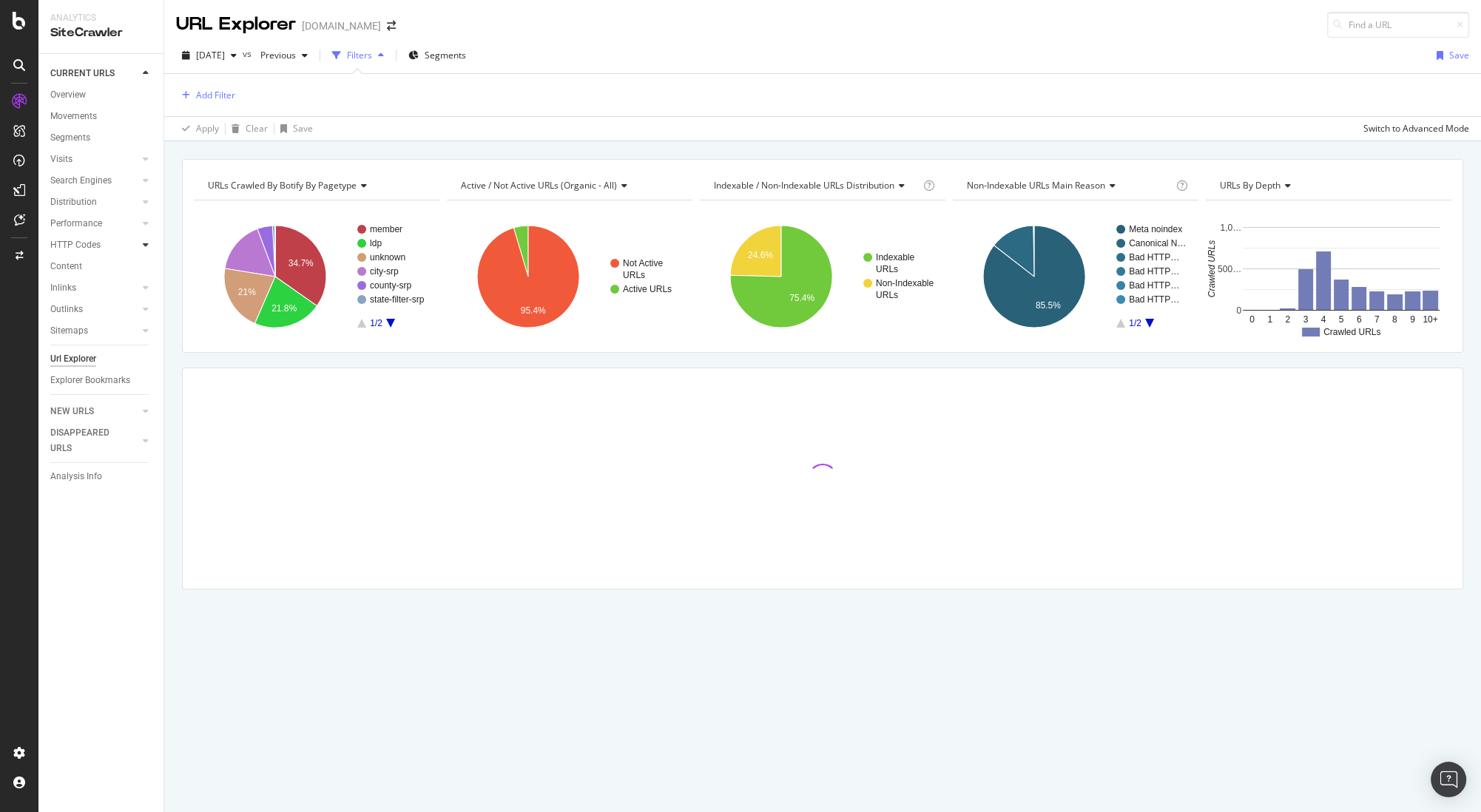
click at [143, 249] on icon at bounding box center [146, 244] width 6 height 9
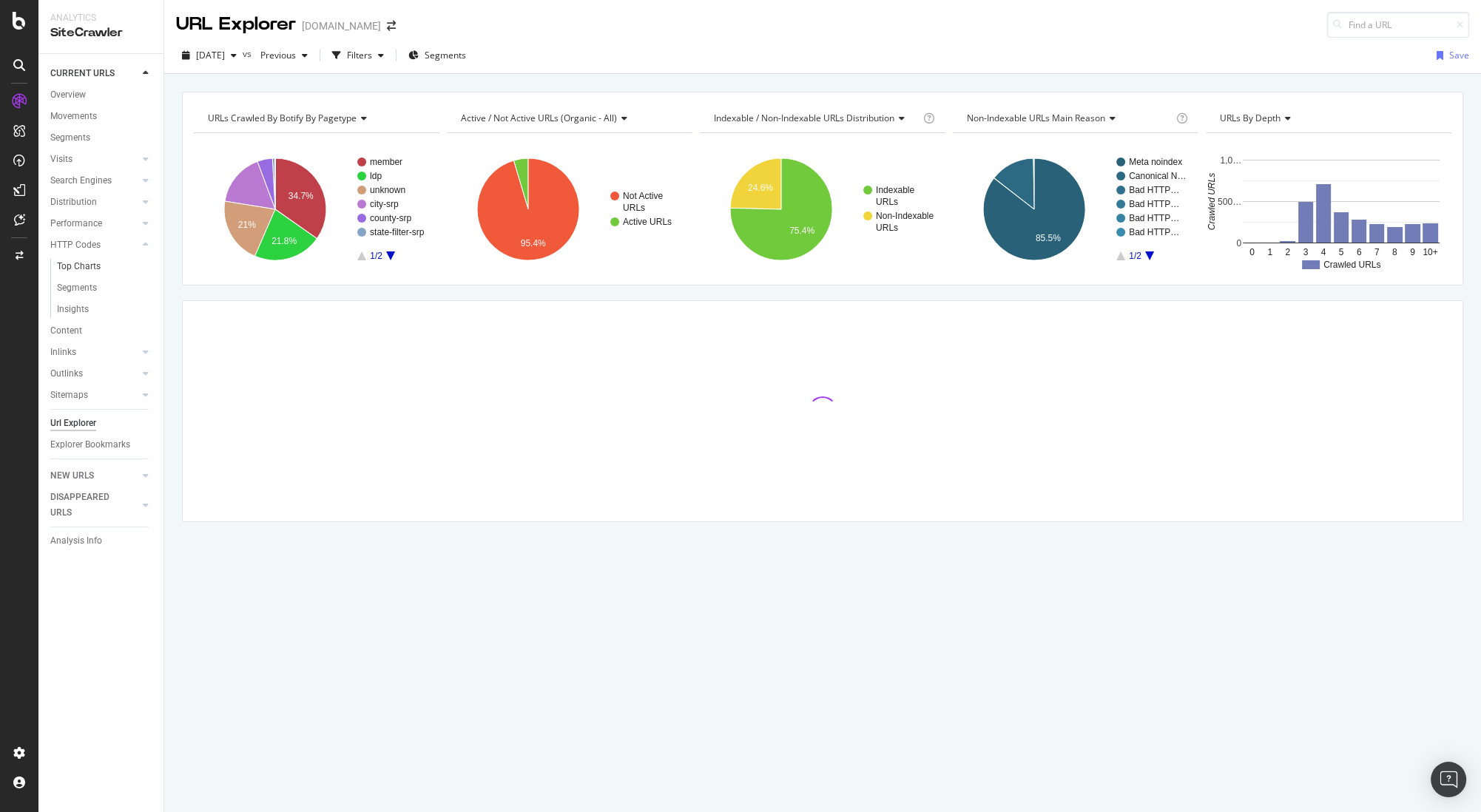
click at [106, 270] on link "Top Charts" at bounding box center [105, 267] width 96 height 16
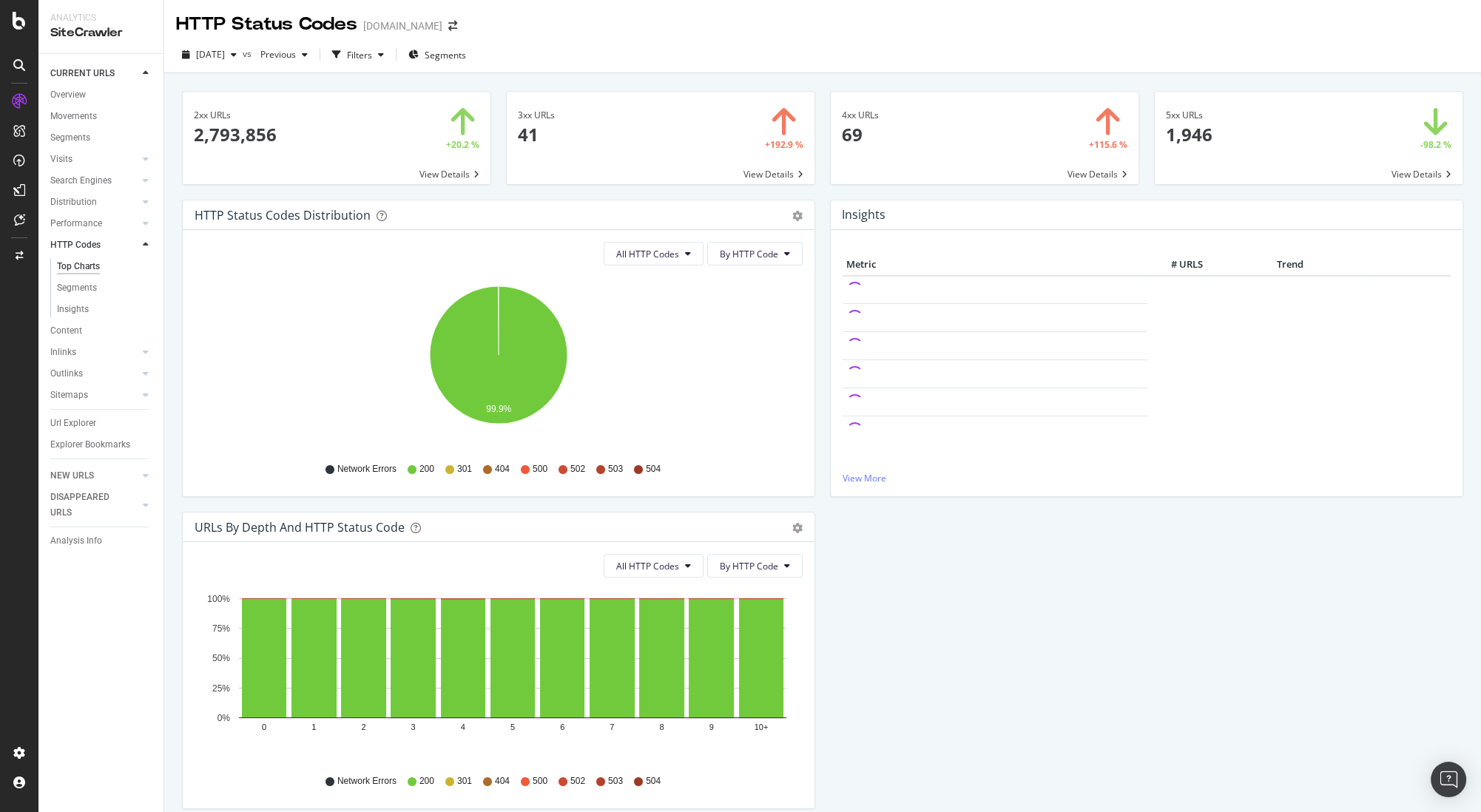
click at [776, 175] on span at bounding box center [660, 138] width 308 height 93
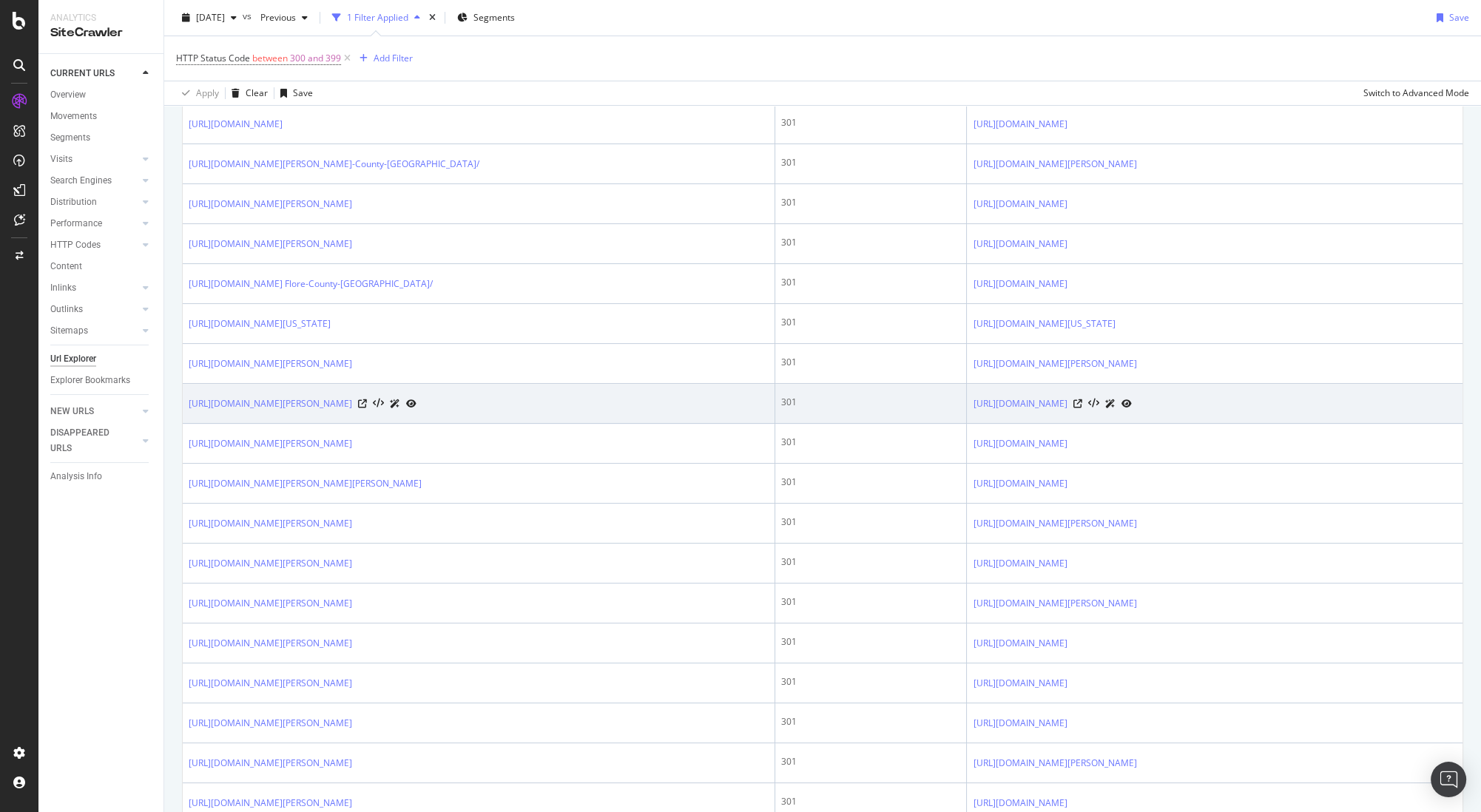
scroll to position [421, 0]
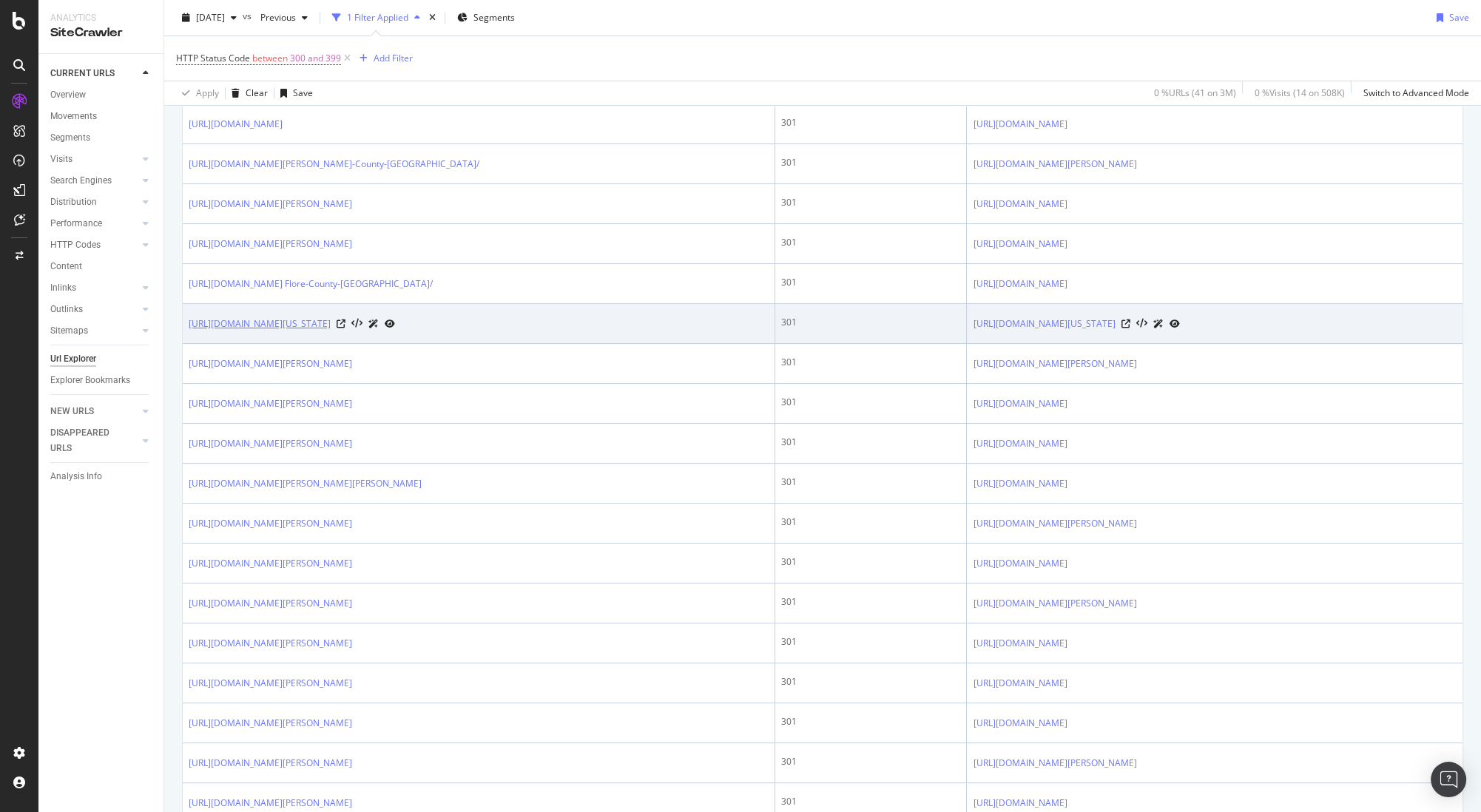
click at [309, 320] on link "[URL][DOMAIN_NAME][US_STATE]" at bounding box center [260, 323] width 142 height 15
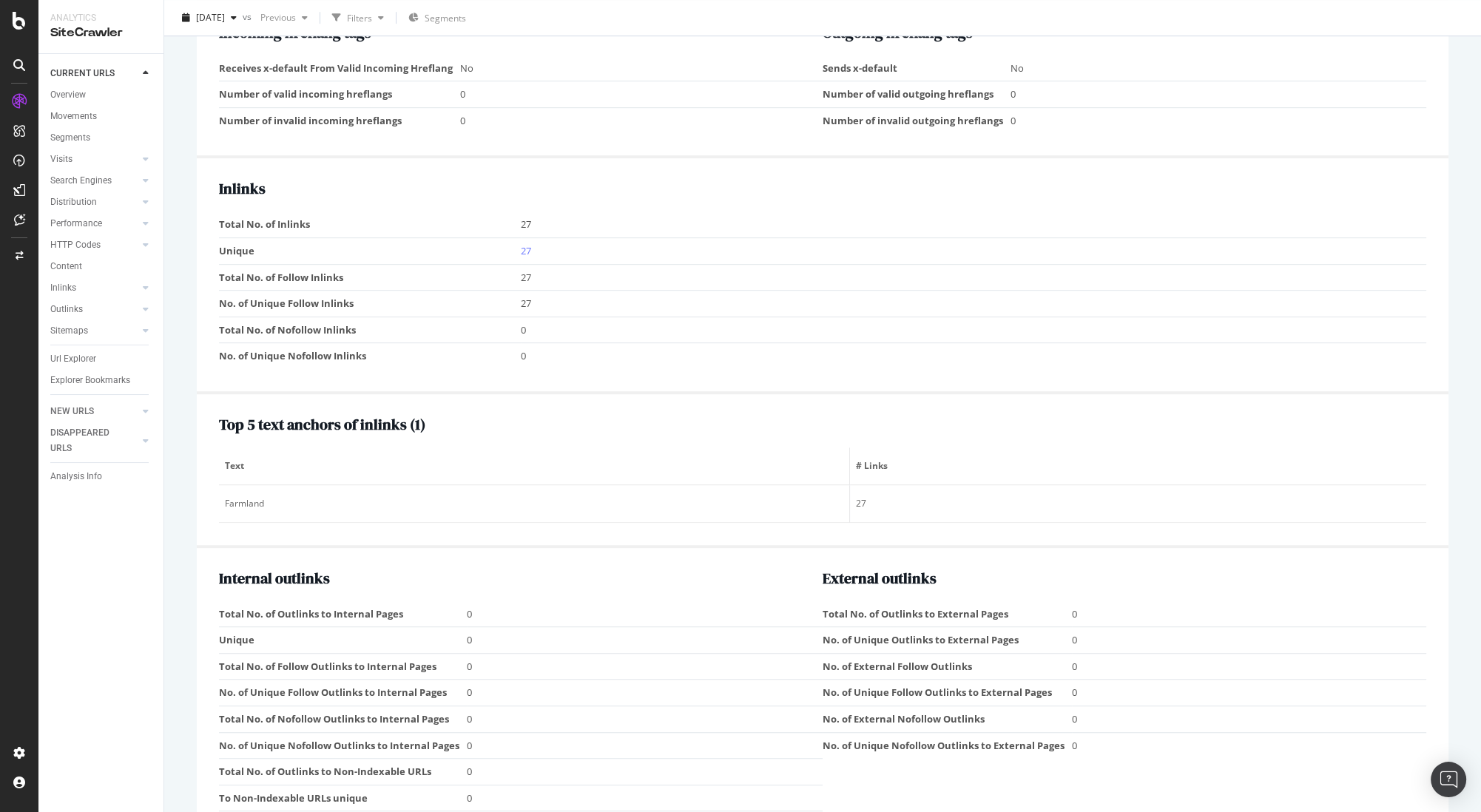
scroll to position [1394, 0]
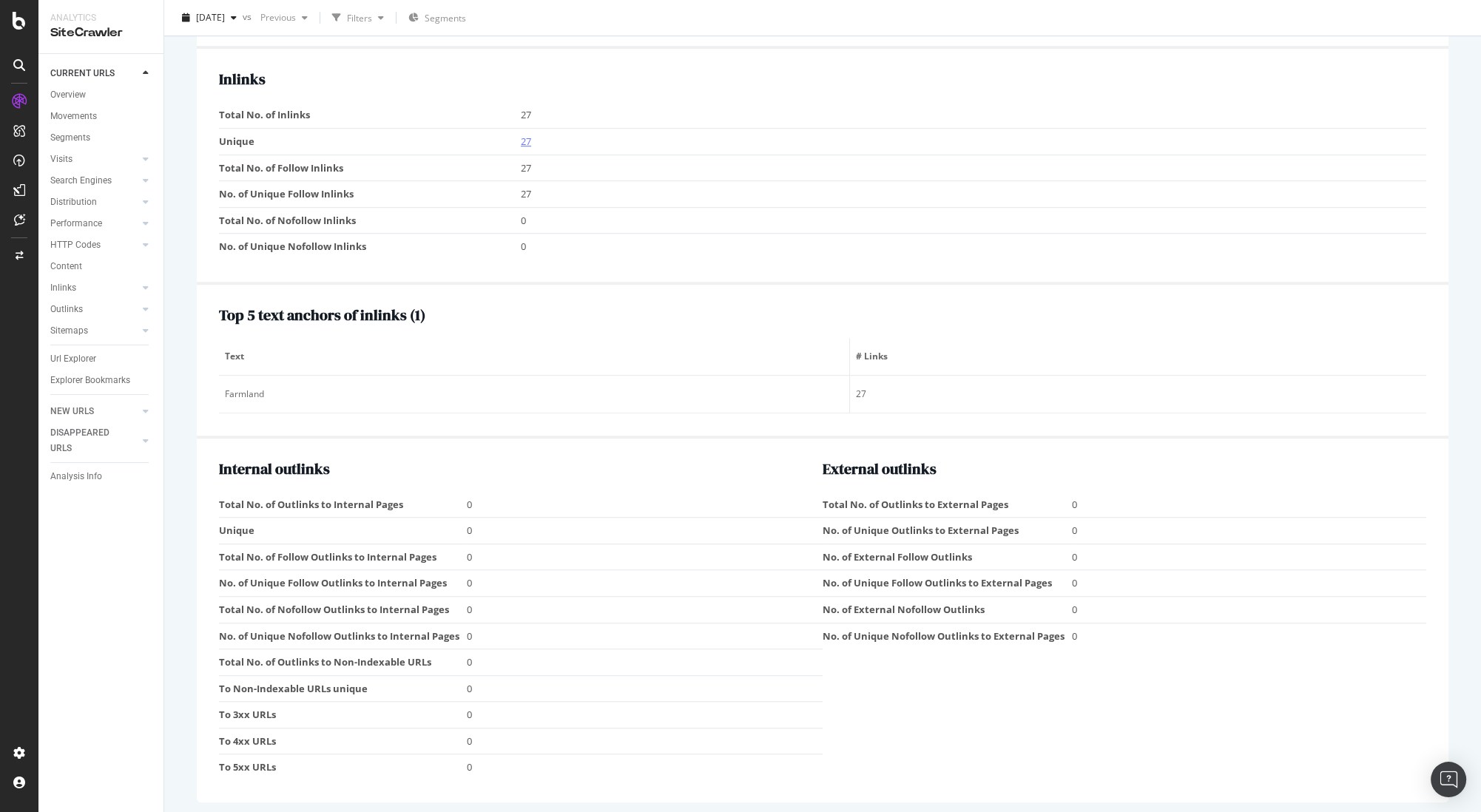
click at [521, 140] on link "27" at bounding box center [526, 140] width 10 height 13
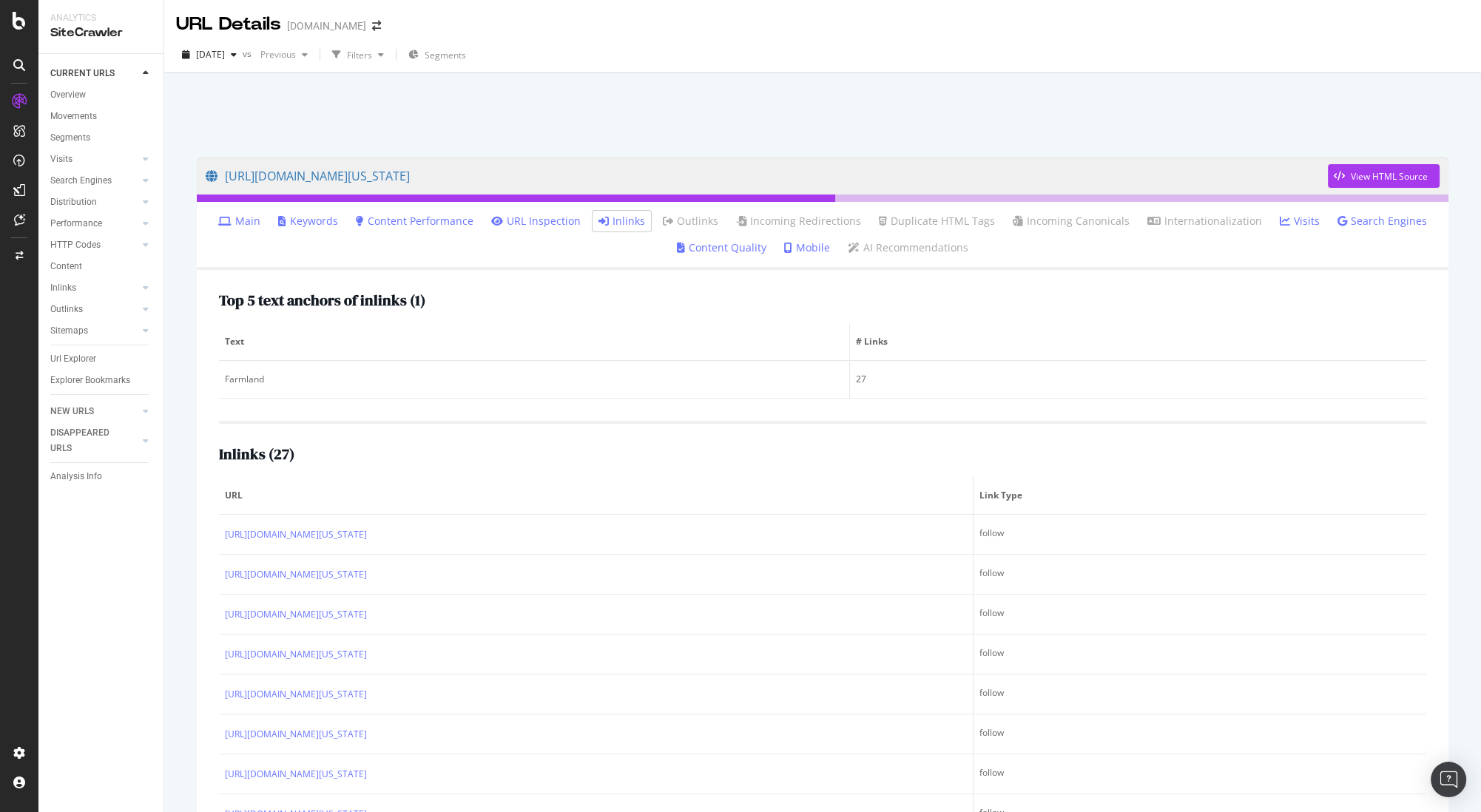
scroll to position [73, 0]
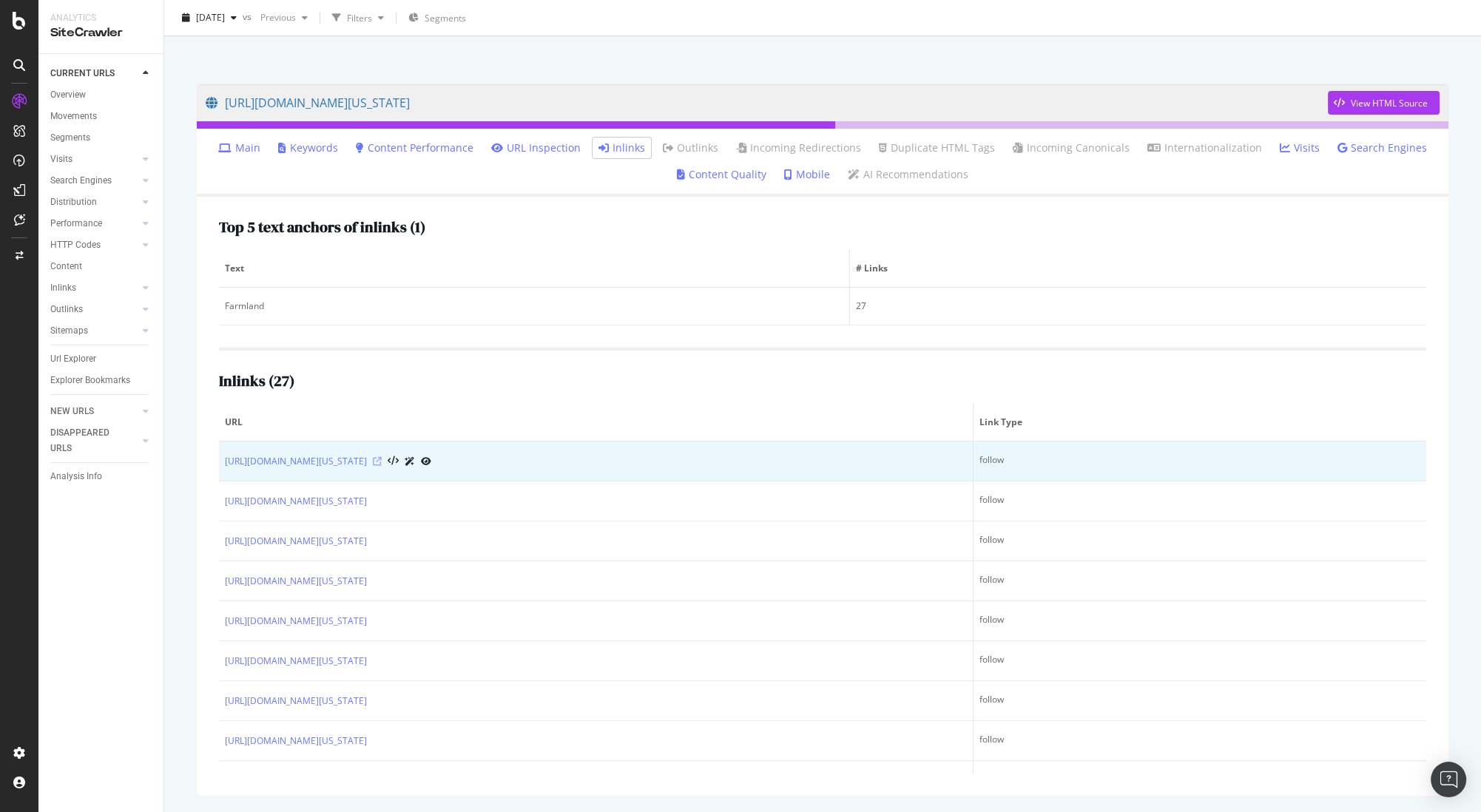
click at [382, 459] on icon at bounding box center [377, 461] width 9 height 9
